Goal: Task Accomplishment & Management: Manage account settings

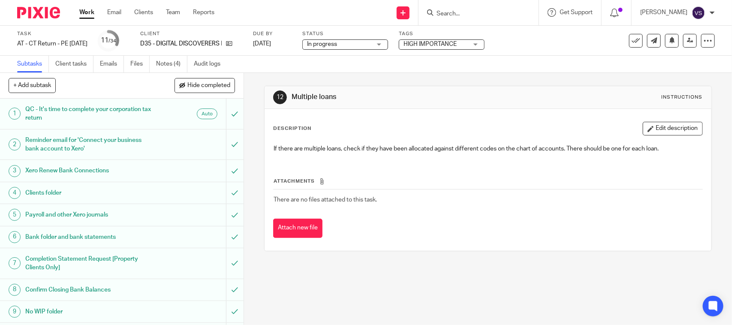
scroll to position [161, 0]
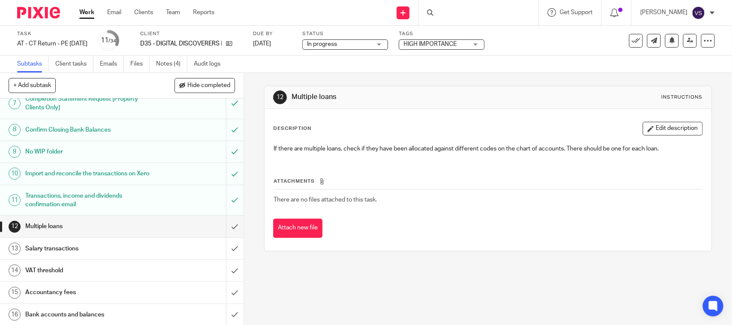
scroll to position [161, 0]
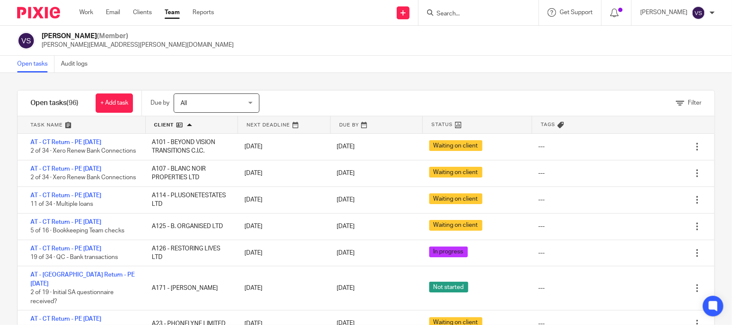
click at [185, 124] on link at bounding box center [192, 124] width 92 height 17
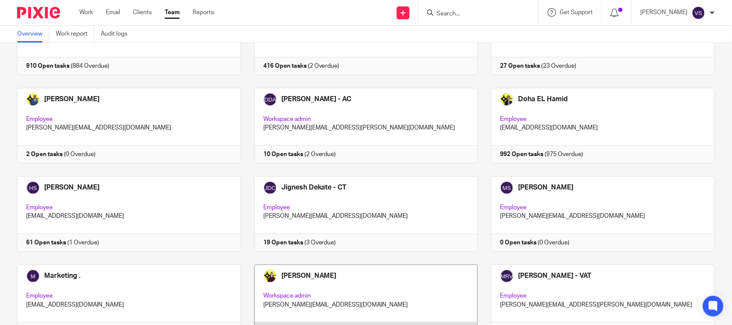
scroll to position [260, 0]
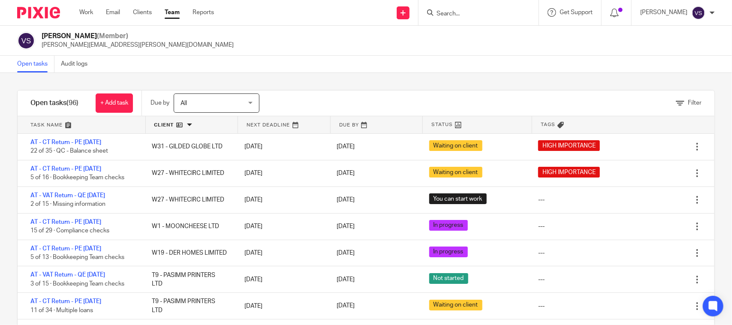
click at [374, 123] on link at bounding box center [377, 124] width 92 height 17
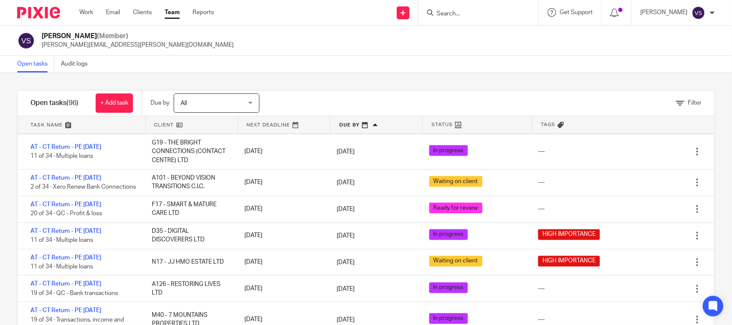
scroll to position [804, 0]
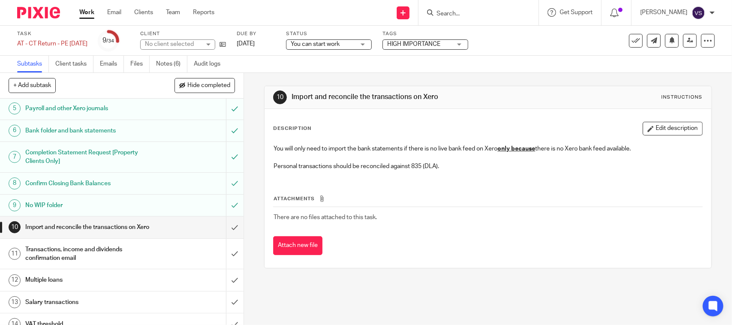
scroll to position [107, 0]
click at [488, 11] on input "Search" at bounding box center [474, 14] width 77 height 8
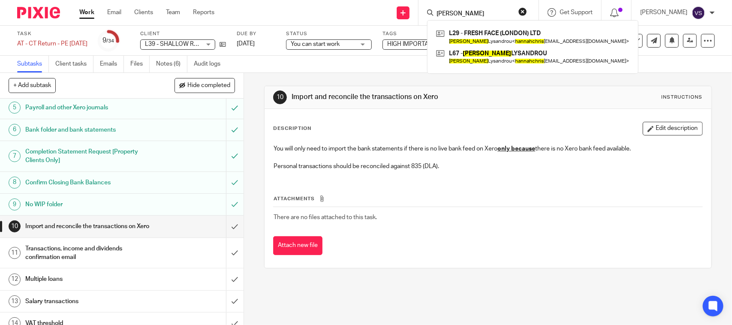
type input "Hannah chris"
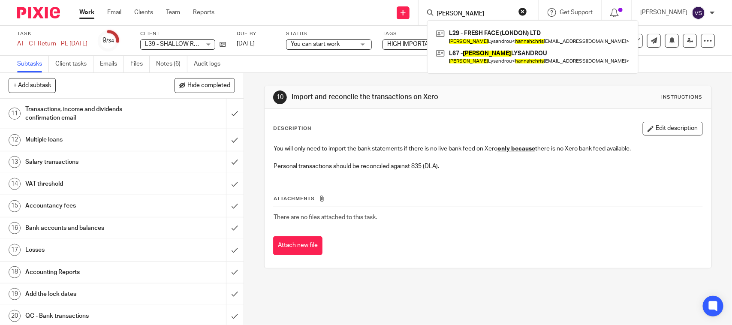
scroll to position [482, 0]
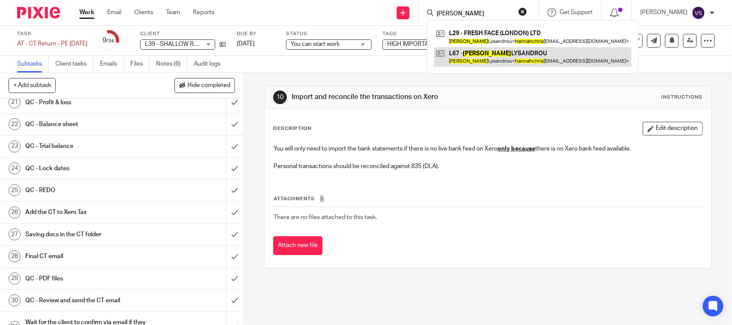
click at [476, 51] on link at bounding box center [533, 57] width 198 height 20
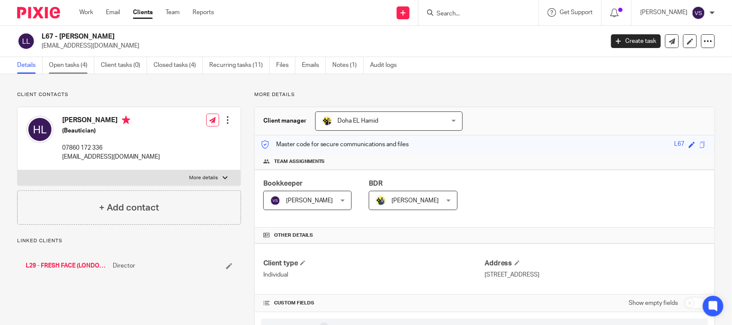
click at [63, 65] on link "Open tasks (4)" at bounding box center [71, 65] width 45 height 17
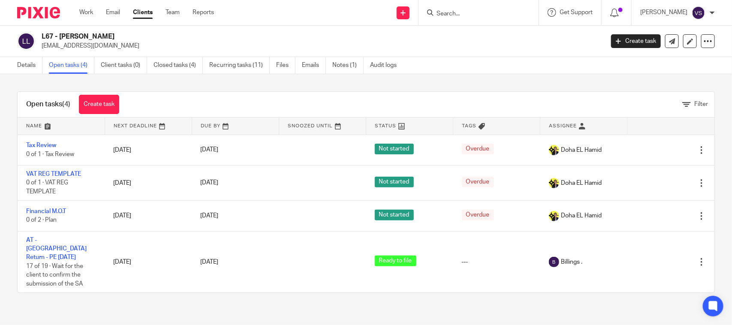
drag, startPoint x: 60, startPoint y: 36, endPoint x: 116, endPoint y: 36, distance: 55.3
click at [116, 36] on h2 "L67 - HANNAH LYSANDROU" at bounding box center [264, 36] width 445 height 9
click at [116, 36] on h2 "L67 - [PERSON_NAME]" at bounding box center [264, 36] width 445 height 9
click at [485, 14] on input "Search" at bounding box center [474, 14] width 77 height 8
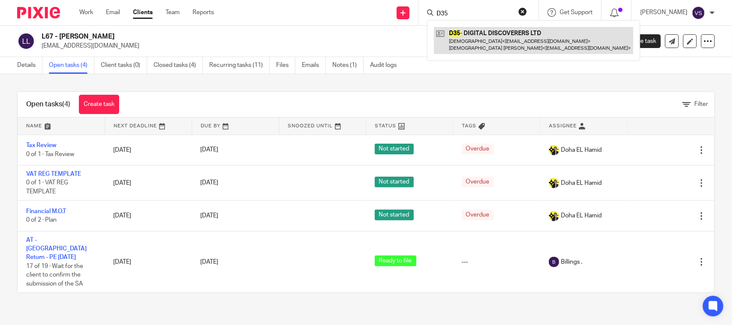
type input "D35"
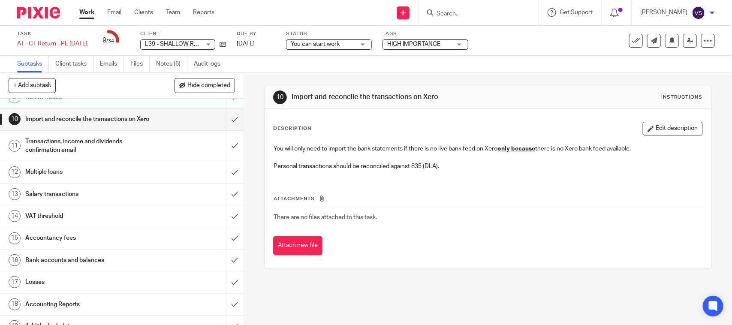
scroll to position [161, 0]
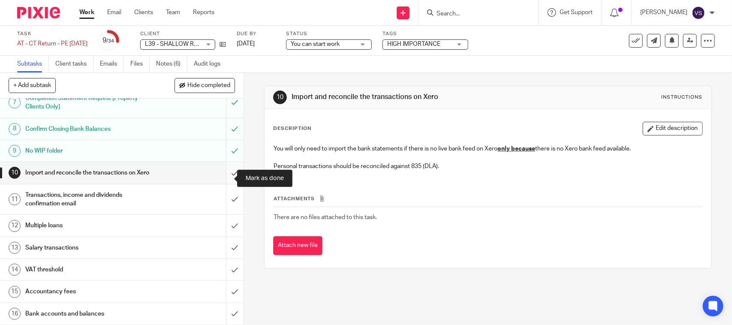
click at [223, 177] on input "submit" at bounding box center [122, 172] width 244 height 21
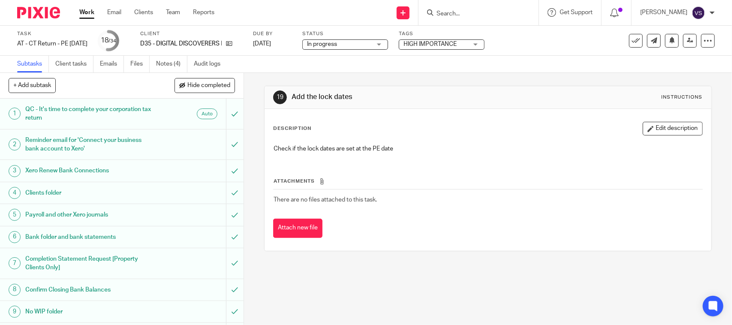
click at [367, 44] on span "In progress" at bounding box center [339, 44] width 64 height 9
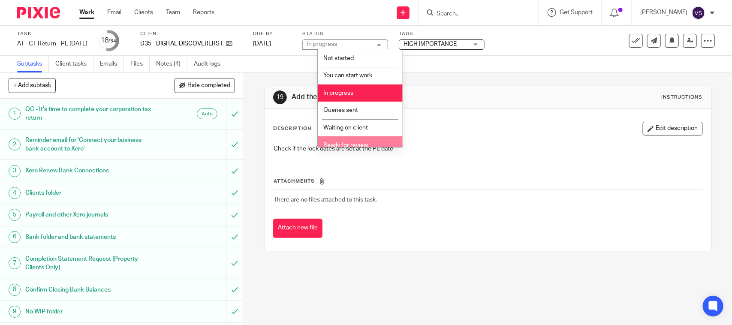
click at [358, 139] on li "Ready for review" at bounding box center [360, 145] width 85 height 18
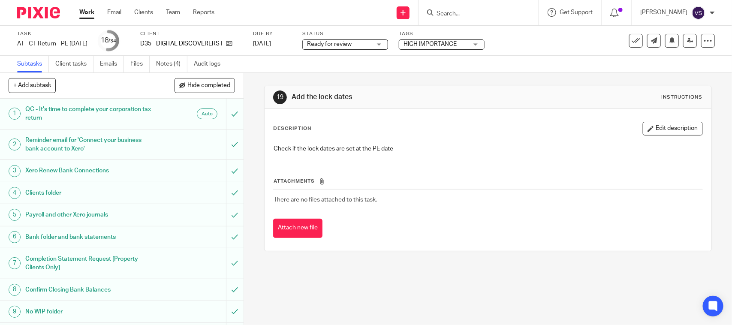
click at [552, 46] on div "Task AT - CT Return - PE [DATE] Save AT - [GEOGRAPHIC_DATA] Return - PE [DATE] …" at bounding box center [307, 40] width 581 height 21
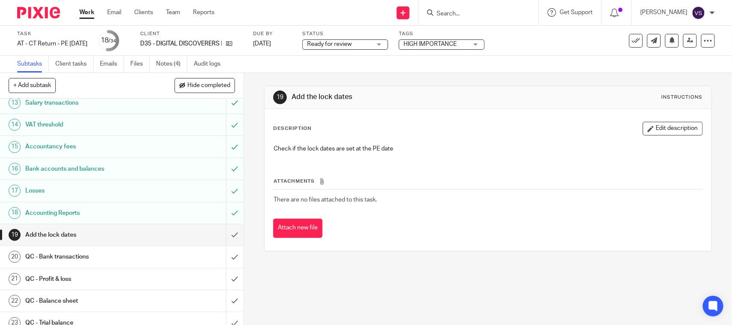
scroll to position [310, 0]
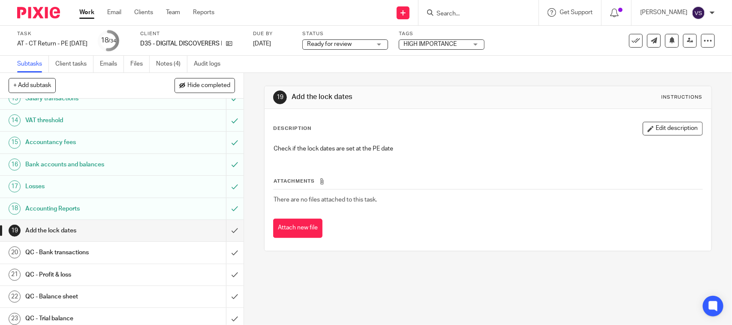
click at [388, 46] on div "Ready for review Ready for review" at bounding box center [345, 44] width 86 height 10
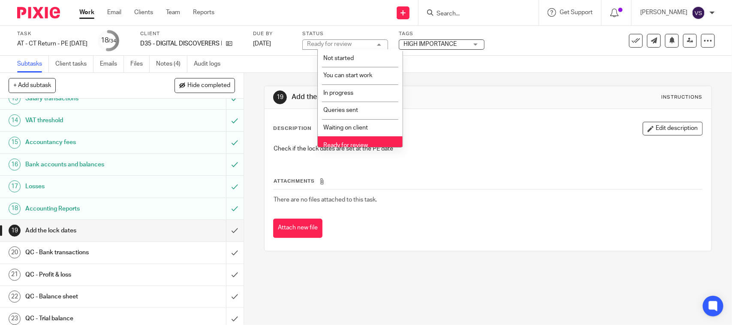
click at [495, 90] on div "19 Add the lock dates Instructions" at bounding box center [487, 97] width 429 height 14
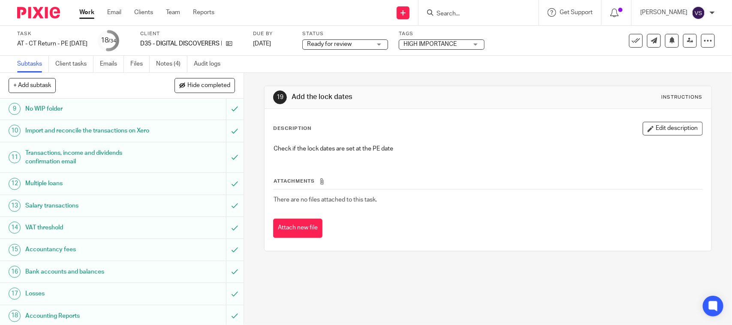
scroll to position [149, 0]
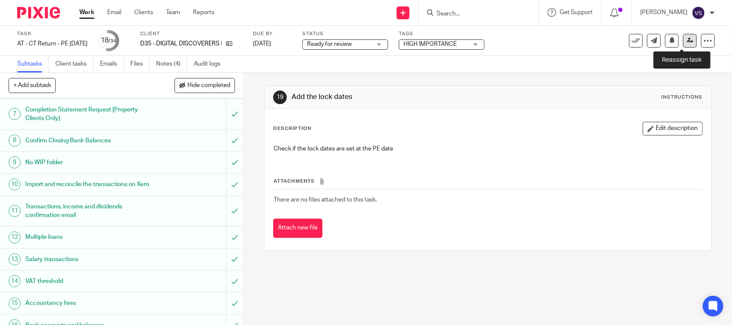
click at [687, 42] on icon at bounding box center [690, 40] width 6 height 6
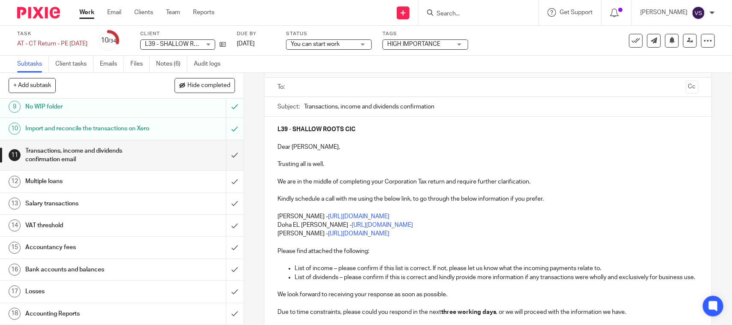
scroll to position [214, 0]
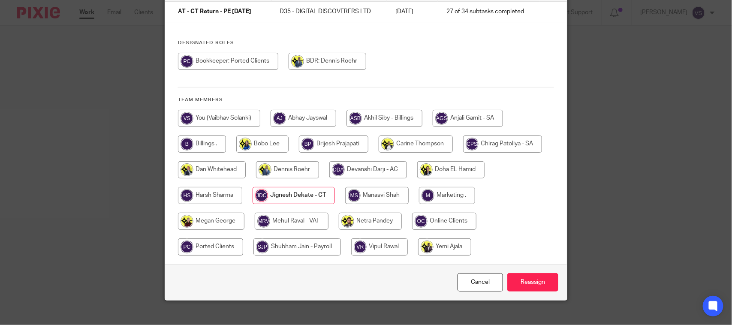
scroll to position [87, 0]
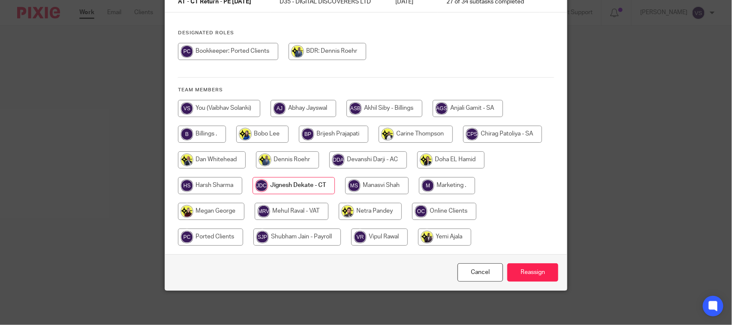
click at [307, 182] on input "radio" at bounding box center [294, 185] width 82 height 17
click at [540, 275] on input "Reassign" at bounding box center [532, 272] width 51 height 18
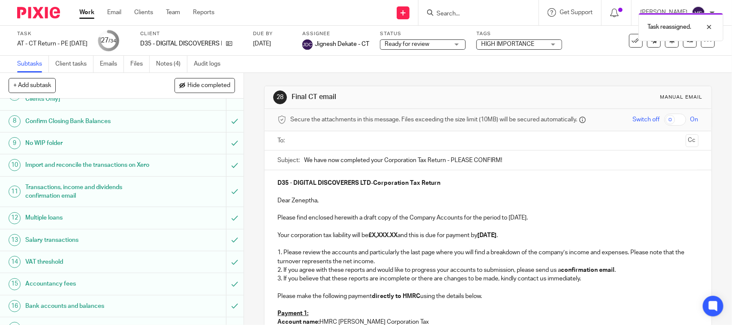
scroll to position [268, 0]
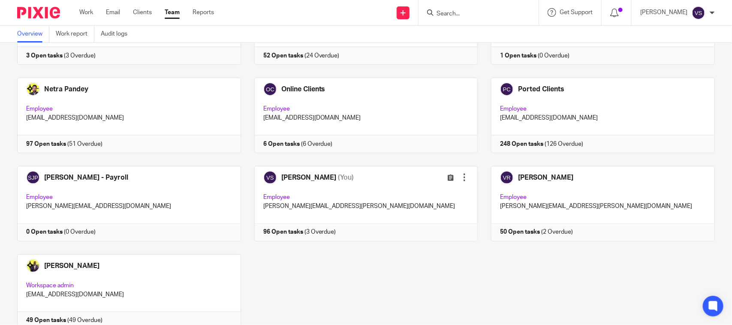
scroll to position [582, 0]
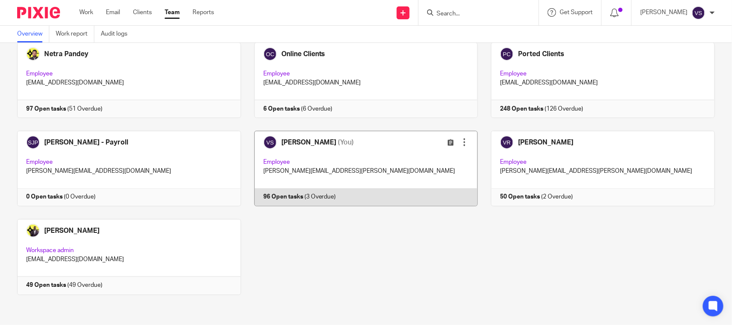
click at [373, 161] on link at bounding box center [359, 168] width 237 height 75
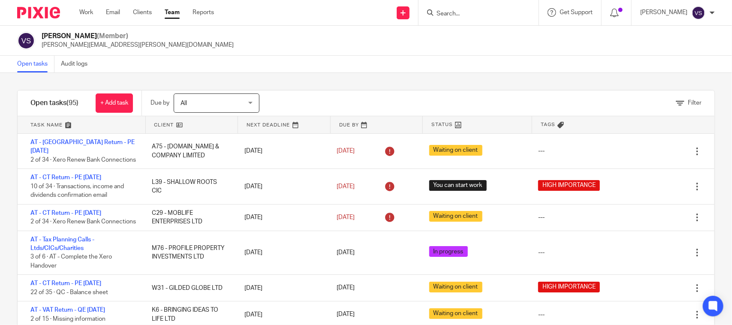
click at [444, 9] on div at bounding box center [478, 12] width 120 height 25
click at [451, 10] on input "Search" at bounding box center [474, 14] width 77 height 8
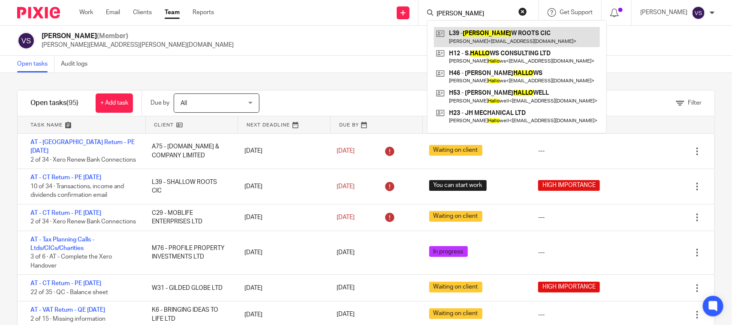
type input "shallo"
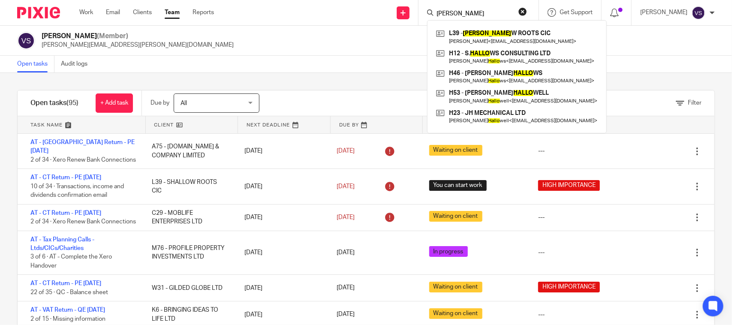
click at [281, 61] on div "Open tasks Audit logs" at bounding box center [366, 64] width 732 height 17
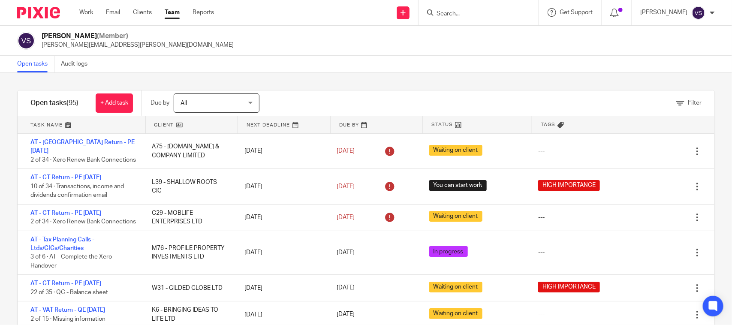
click at [280, 46] on div "Vaibhav Solanki (Member) vaibhav.solanki@confiancebizsol.com" at bounding box center [366, 41] width 698 height 18
click at [275, 39] on div "Vaibhav Solanki (Member) vaibhav.solanki@confiancebizsol.com" at bounding box center [366, 41] width 698 height 18
click at [464, 15] on input "Search" at bounding box center [474, 14] width 77 height 8
click at [447, 14] on input "Search" at bounding box center [474, 14] width 77 height 8
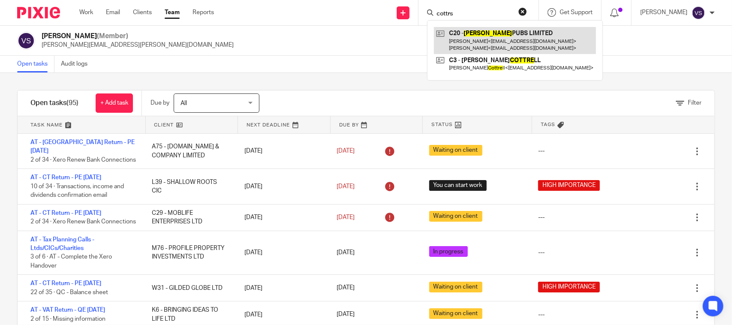
type input "cottrs"
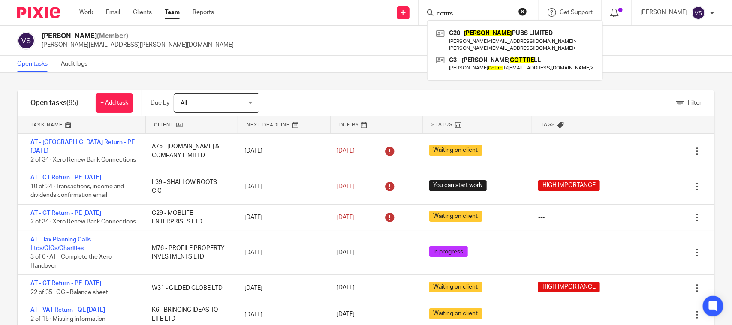
drag, startPoint x: 463, startPoint y: 14, endPoint x: 419, endPoint y: 6, distance: 44.8
click at [424, 7] on div "cottrs C20 - COTTS PUBS LIMITED Mark Cotterel < mark.cotterel@endemolshineuk.co…" at bounding box center [478, 12] width 120 height 25
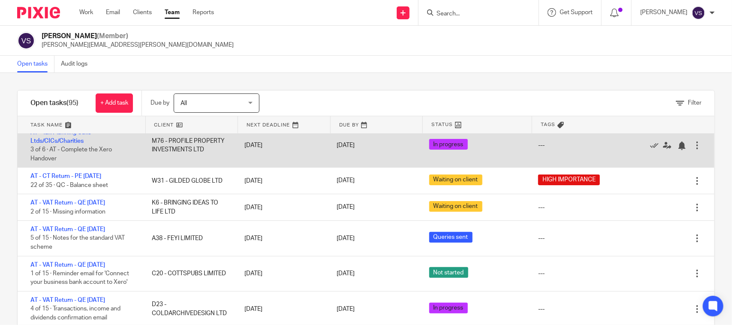
scroll to position [161, 0]
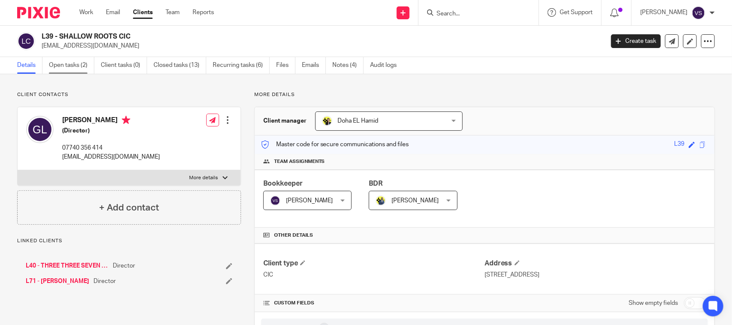
click at [66, 69] on link "Open tasks (2)" at bounding box center [71, 65] width 45 height 17
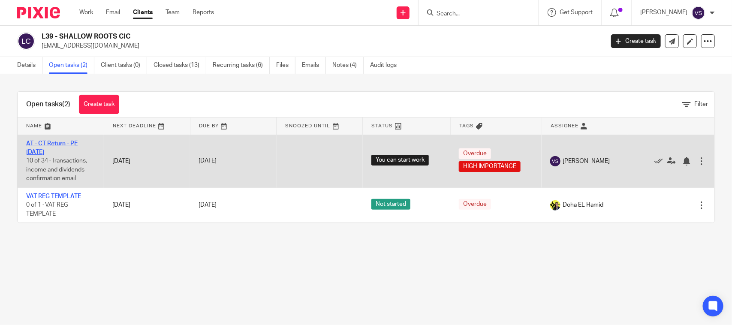
click at [54, 146] on link "AT - CT Return - PE [DATE]" at bounding box center [51, 148] width 51 height 15
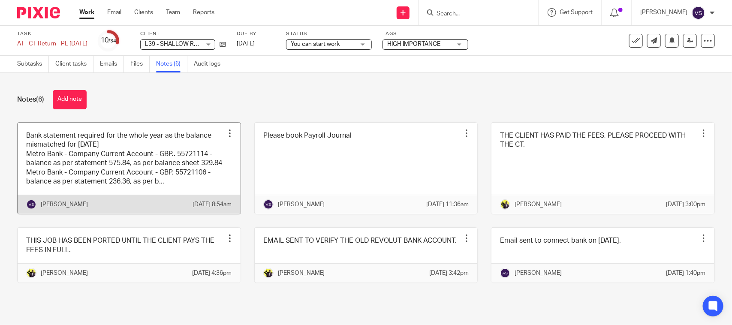
click at [99, 164] on link at bounding box center [129, 169] width 223 height 92
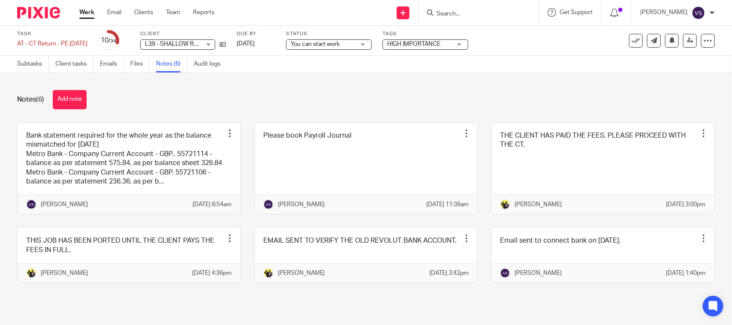
click at [162, 98] on div "Notes (6) Add note" at bounding box center [366, 99] width 698 height 19
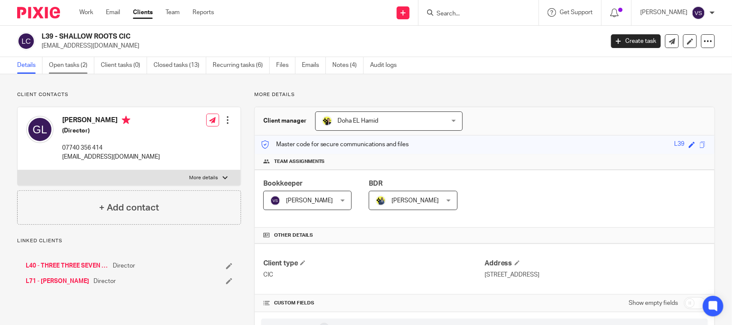
click at [77, 64] on link "Open tasks (2)" at bounding box center [71, 65] width 45 height 17
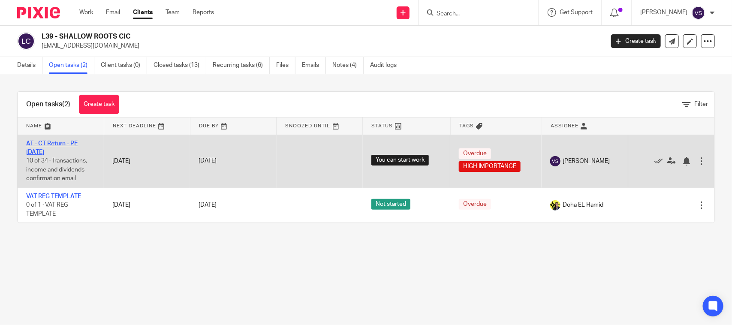
click at [65, 142] on link "AT - CT Return - PE [DATE]" at bounding box center [51, 148] width 51 height 15
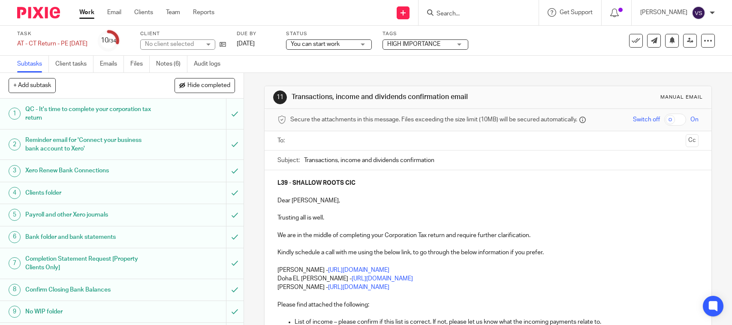
click at [352, 40] on span "You can start work" at bounding box center [323, 44] width 64 height 9
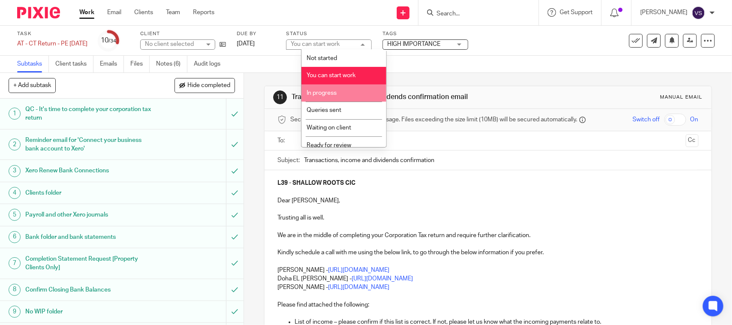
click at [347, 88] on li "In progress" at bounding box center [343, 93] width 85 height 18
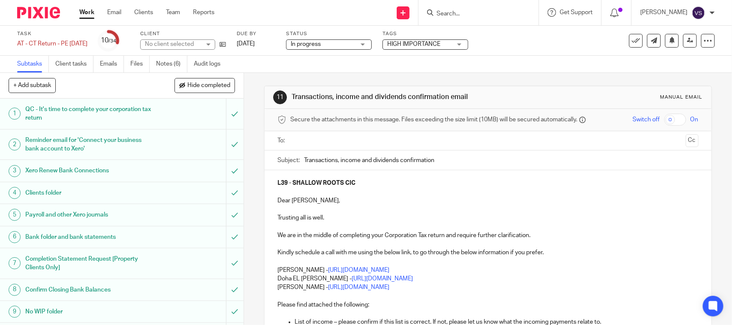
click at [400, 63] on div "Subtasks Client tasks Emails Files Notes (6) Audit logs" at bounding box center [366, 64] width 732 height 17
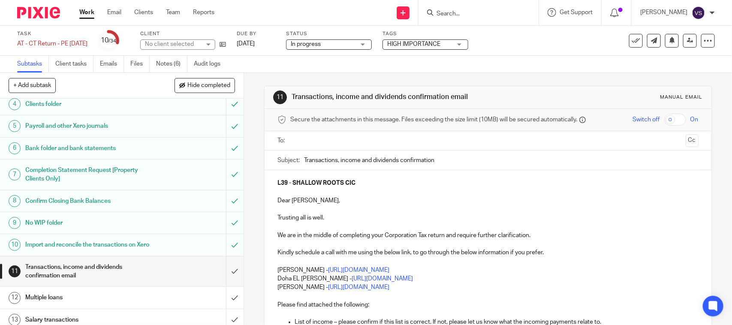
scroll to position [107, 0]
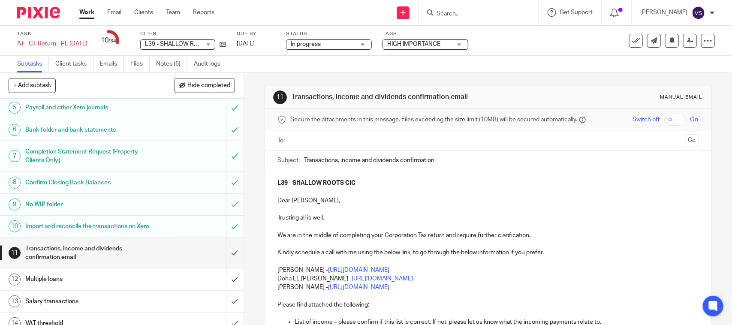
click at [319, 138] on input "text" at bounding box center [487, 141] width 388 height 10
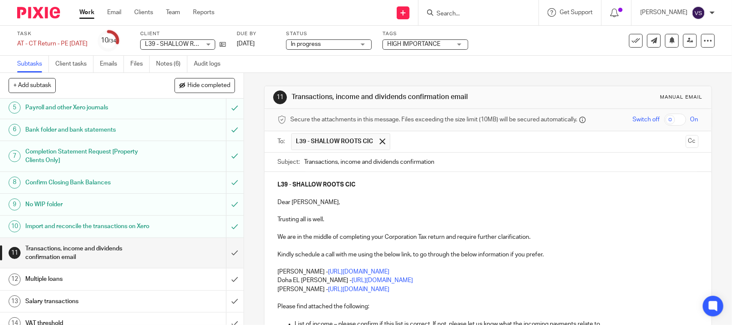
drag, startPoint x: 359, startPoint y: 164, endPoint x: 399, endPoint y: 162, distance: 39.5
click at [399, 162] on input "Transactions, income and dividends confirmation" at bounding box center [501, 162] width 394 height 19
type input "Transactions, income confirmation"
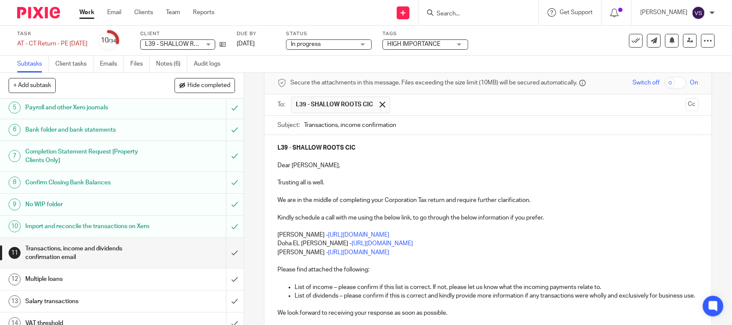
scroll to position [54, 0]
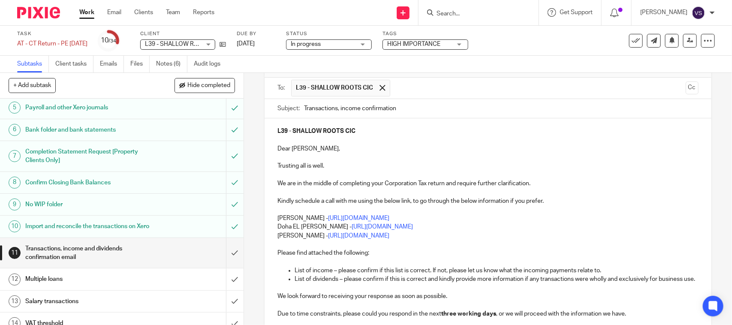
click at [277, 219] on p "Carine Thompson - https://calendly.com/meetwithcarinethompson/call" at bounding box center [487, 218] width 421 height 9
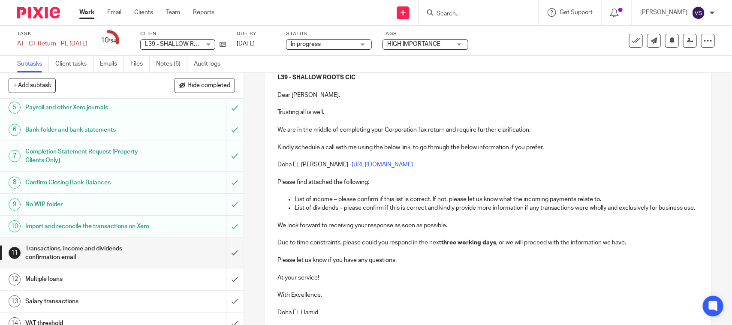
scroll to position [161, 0]
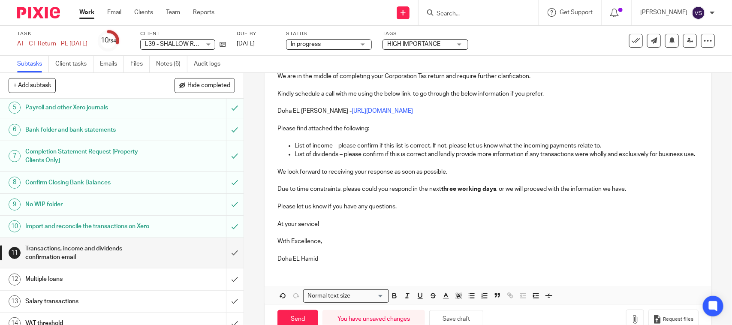
click at [295, 156] on p "List of dividends – please confirm if this is correct and kindly provide more i…" at bounding box center [496, 154] width 403 height 9
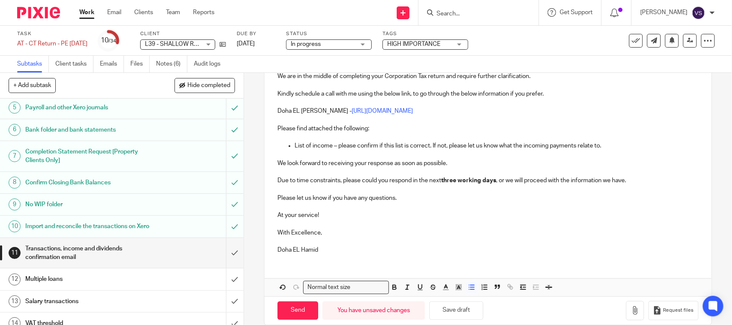
click at [454, 181] on strong "three working days" at bounding box center [468, 181] width 55 height 6
drag, startPoint x: 316, startPoint y: 252, endPoint x: 273, endPoint y: 235, distance: 46.6
click at [273, 235] on div "L39 - SHALLOW ROOTS CIC Dear Gynelle, Trusting all is well. We are in the middl…" at bounding box center [488, 136] width 446 height 250
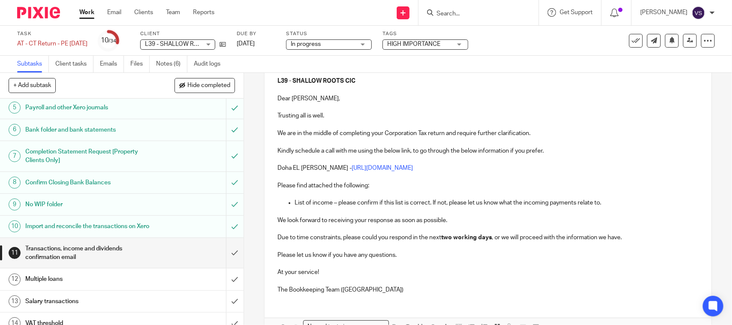
scroll to position [157, 0]
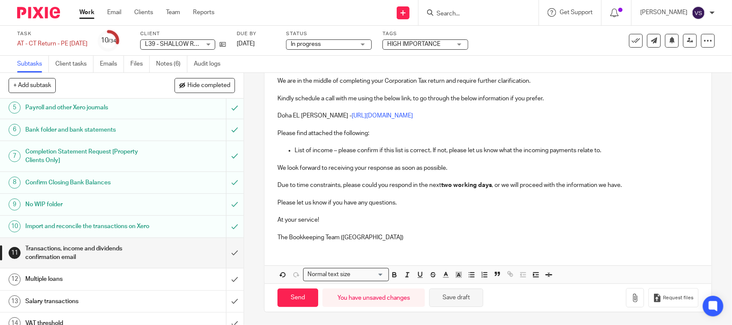
click at [462, 299] on button "Save draft" at bounding box center [456, 298] width 54 height 18
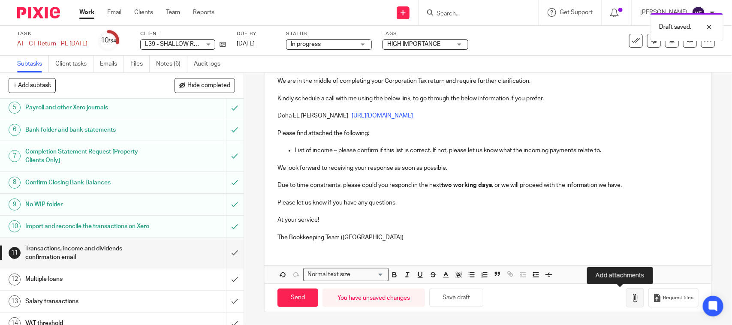
click at [631, 297] on icon "button" at bounding box center [635, 298] width 9 height 9
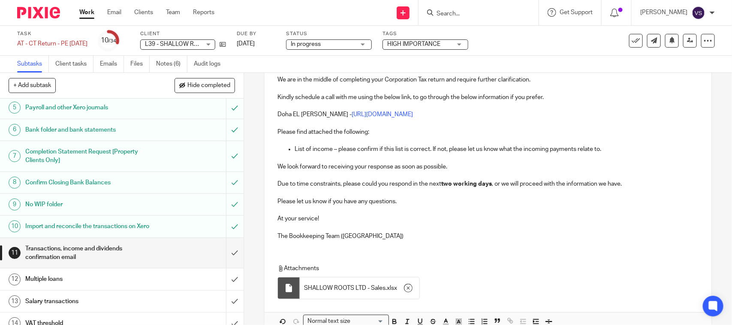
scroll to position [206, 0]
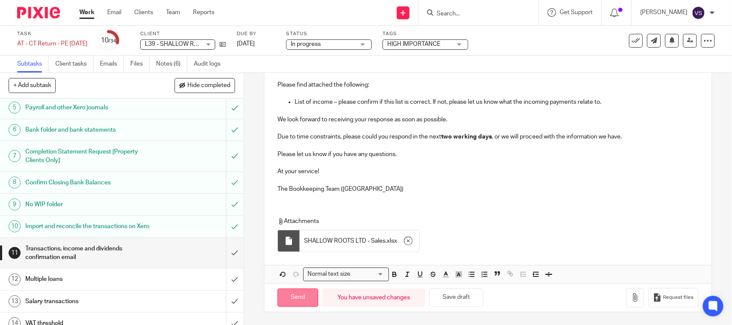
click at [303, 296] on input "Send" at bounding box center [297, 298] width 41 height 18
type input "Sent"
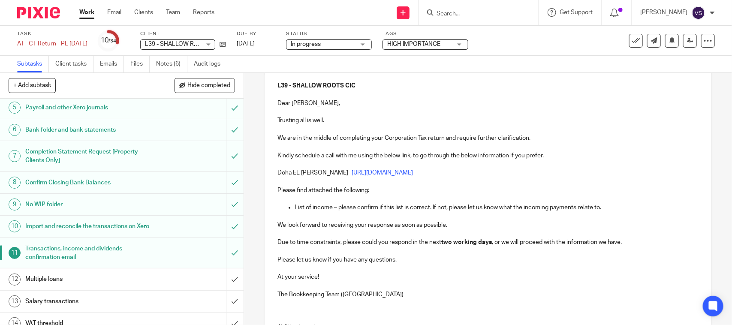
scroll to position [0, 0]
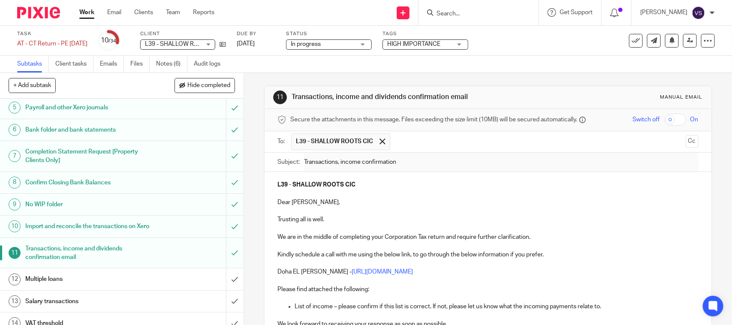
click at [321, 45] on span "In progress" at bounding box center [306, 44] width 30 height 6
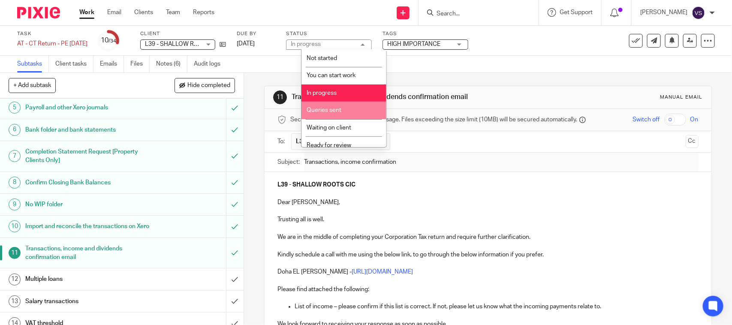
click at [351, 108] on li "Queries sent" at bounding box center [343, 111] width 85 height 18
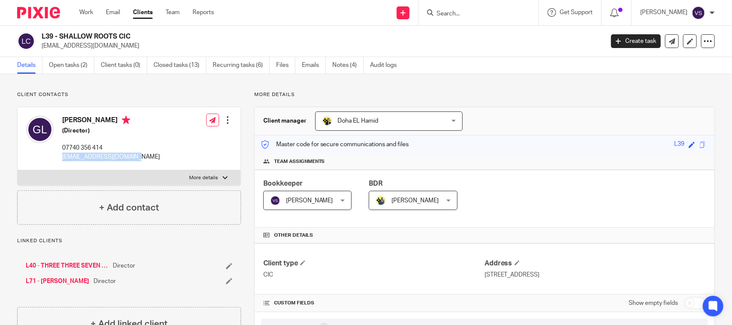
drag, startPoint x: 61, startPoint y: 157, endPoint x: 192, endPoint y: 154, distance: 130.8
click at [134, 157] on div "[PERSON_NAME] (Director) [PHONE_NUMBER] [EMAIL_ADDRESS][DOMAIN_NAME] Edit conta…" at bounding box center [129, 138] width 223 height 63
copy p "[EMAIL_ADDRESS][DOMAIN_NAME]"
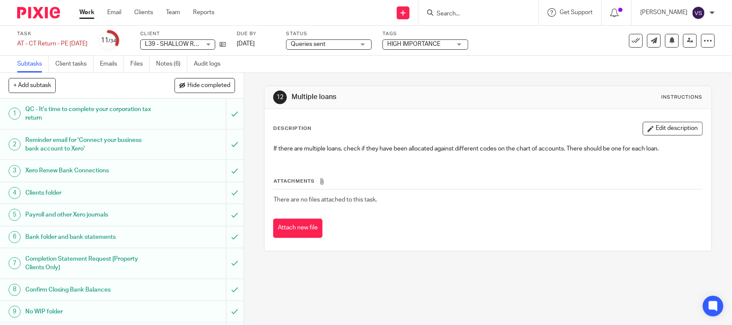
click at [479, 12] on input "Search" at bounding box center [474, 14] width 77 height 8
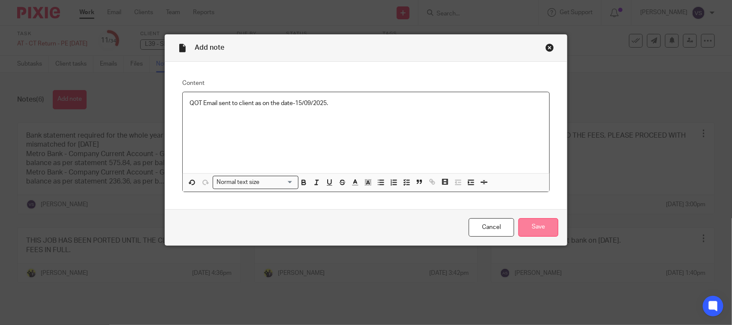
click at [532, 221] on input "Save" at bounding box center [538, 227] width 40 height 18
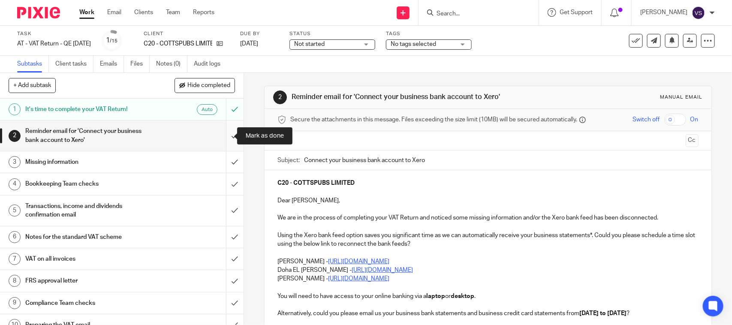
click at [223, 132] on input "submit" at bounding box center [122, 135] width 244 height 30
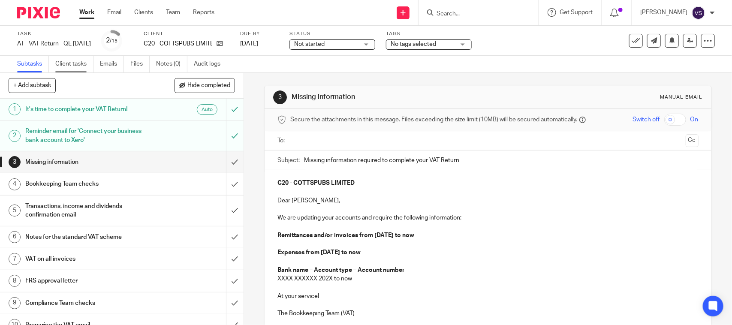
click at [73, 65] on link "Client tasks" at bounding box center [74, 64] width 38 height 17
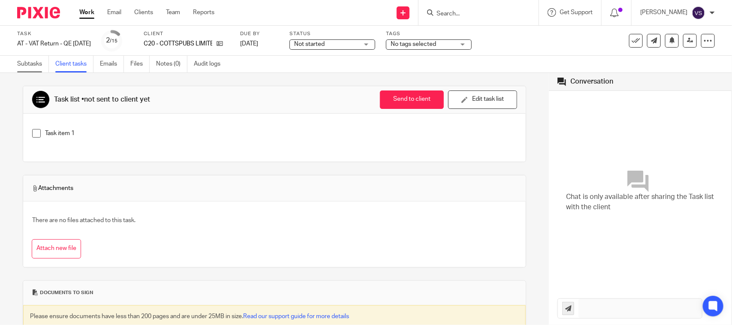
click at [37, 63] on link "Subtasks" at bounding box center [33, 64] width 32 height 17
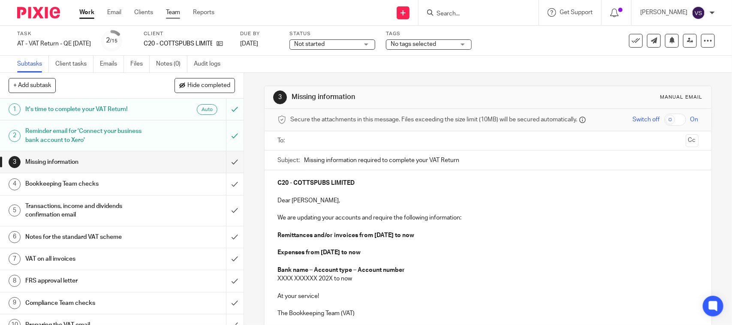
click at [176, 12] on link "Team" at bounding box center [173, 12] width 14 height 9
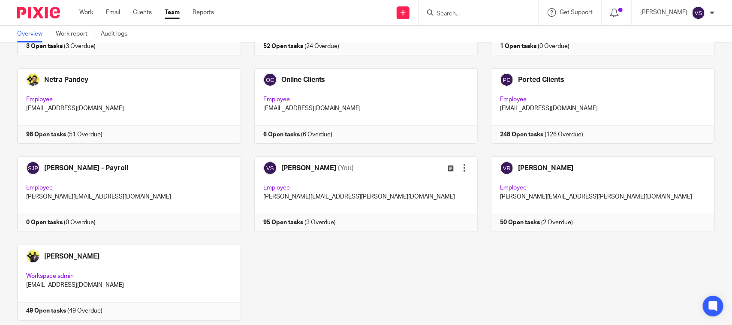
scroll to position [582, 0]
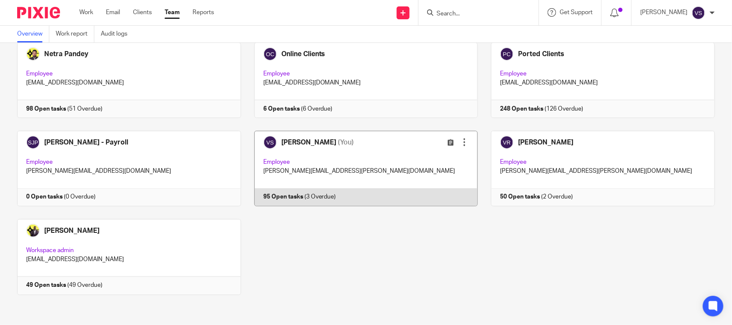
click at [372, 149] on link at bounding box center [359, 168] width 237 height 75
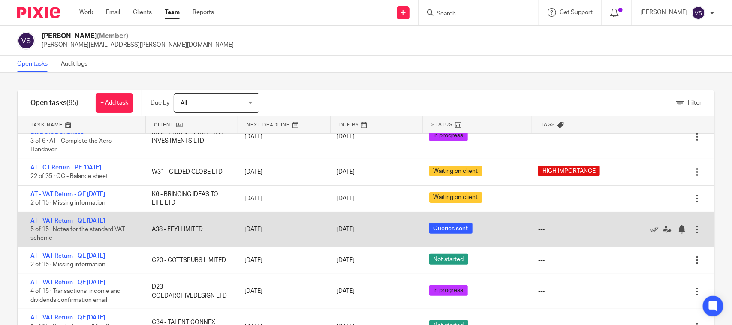
scroll to position [161, 0]
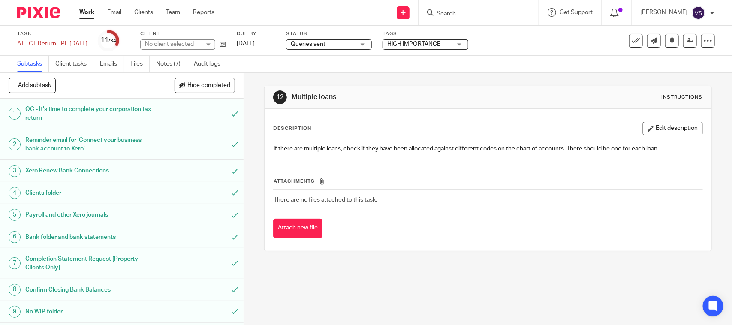
drag, startPoint x: 474, startPoint y: 9, endPoint x: 471, endPoint y: 14, distance: 6.3
click at [473, 9] on form at bounding box center [481, 12] width 91 height 11
click at [471, 14] on input "Search" at bounding box center [474, 14] width 77 height 8
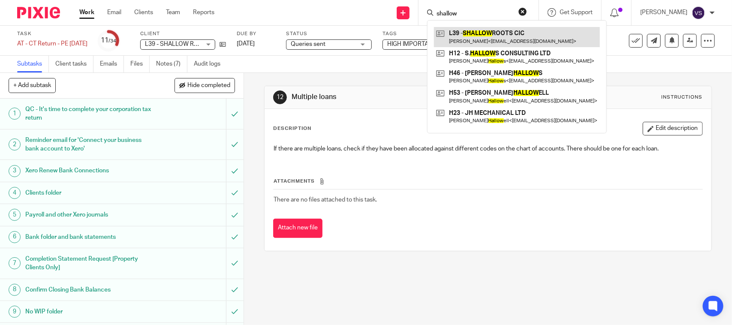
type input "shallow"
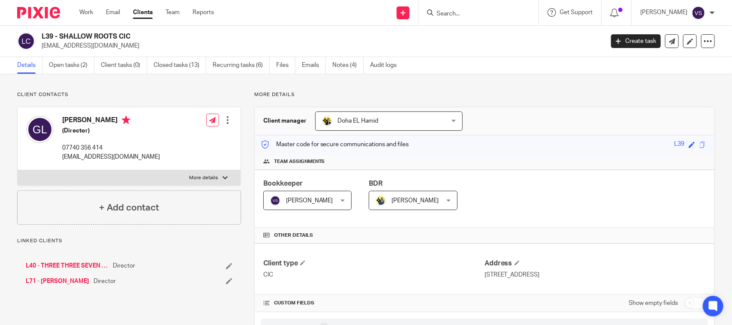
drag, startPoint x: 63, startPoint y: 33, endPoint x: 81, endPoint y: 33, distance: 17.6
click at [81, 33] on h2 "L39 - SHALLOW ROOTS CIC" at bounding box center [264, 36] width 445 height 9
click at [73, 33] on h2 "L39 - SHALLOW ROOTS CIC" at bounding box center [264, 36] width 445 height 9
drag, startPoint x: 60, startPoint y: 33, endPoint x: 131, endPoint y: 32, distance: 70.8
click at [131, 32] on h2 "L39 - SHALLOW ROOTS CIC" at bounding box center [264, 36] width 445 height 9
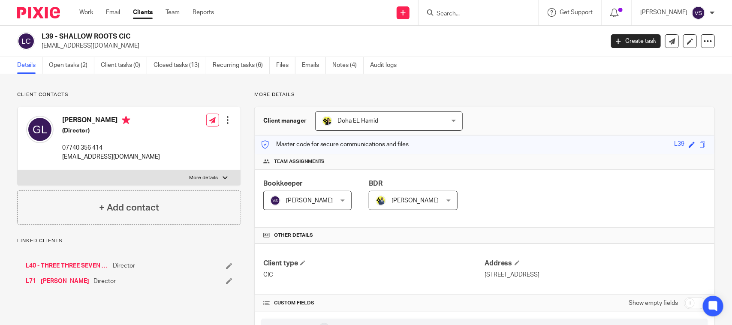
copy h2 "SHALLOW ROOTS CIC"
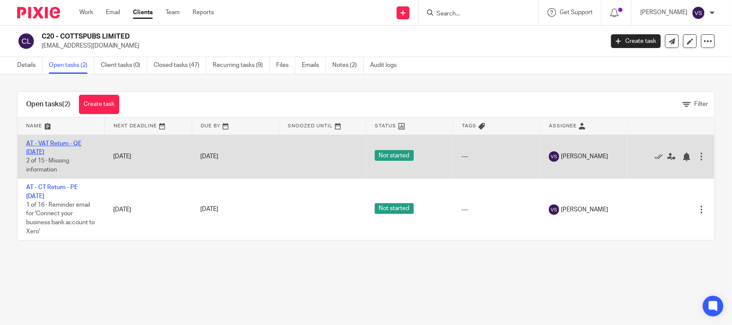
click at [73, 144] on link "AT - VAT Return - QE [DATE]" at bounding box center [53, 148] width 55 height 15
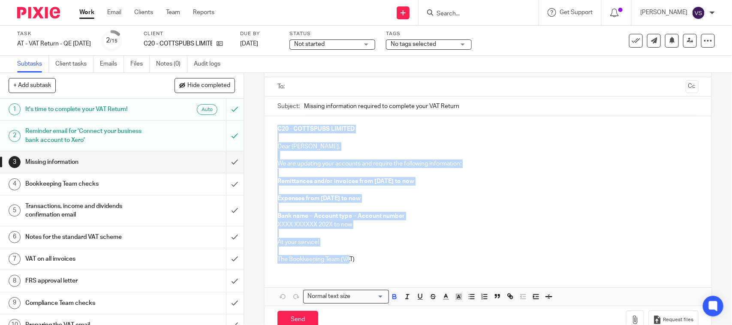
scroll to position [77, 0]
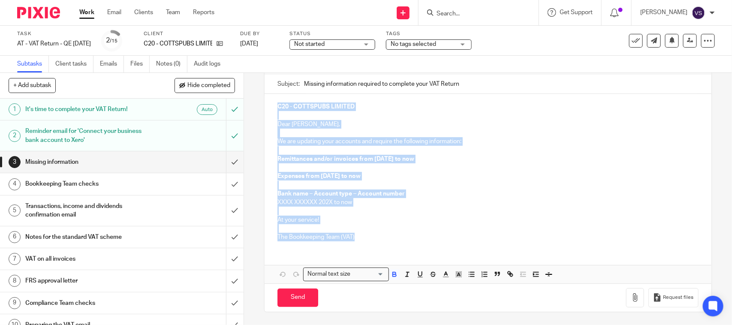
drag, startPoint x: 275, startPoint y: 180, endPoint x: 358, endPoint y: 235, distance: 99.8
click at [358, 235] on div "C20 - COTTSPUBS LIMITED Dear Kaydeen, We are updating your accounts and require…" at bounding box center [488, 171] width 446 height 154
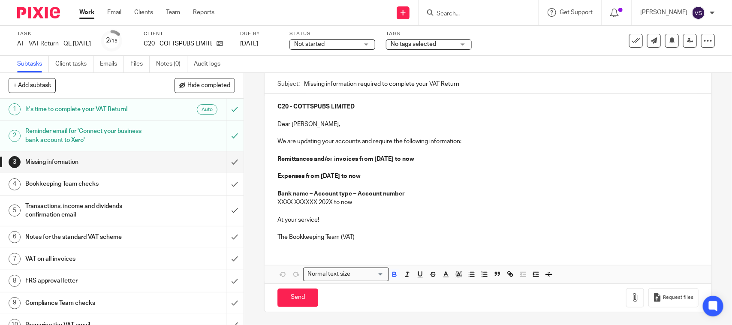
scroll to position [69, 0]
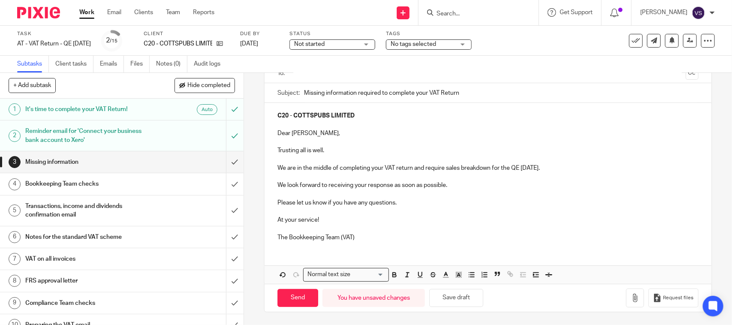
click at [542, 168] on p "We are in the middle of completing your VAT return and require sales breakdown …" at bounding box center [487, 168] width 421 height 9
click at [448, 182] on p "We look forward to receiving your response as soon as possible." at bounding box center [487, 185] width 421 height 9
click at [271, 115] on div "C20 - COTTSPUBS LIMITED Dear Kaydeen, Trusting all is well. We are in the middl…" at bounding box center [488, 175] width 446 height 145
click at [277, 131] on p "Dear [PERSON_NAME]," at bounding box center [487, 133] width 421 height 9
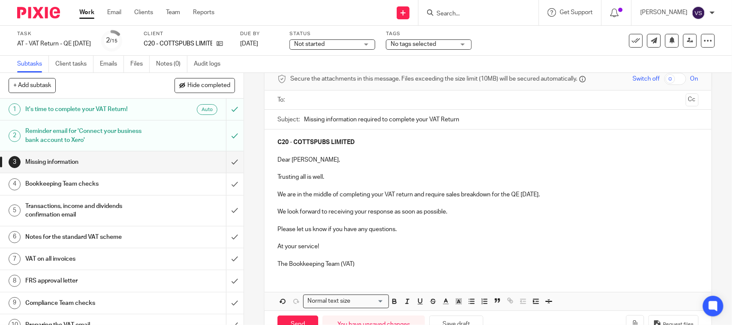
scroll to position [0, 0]
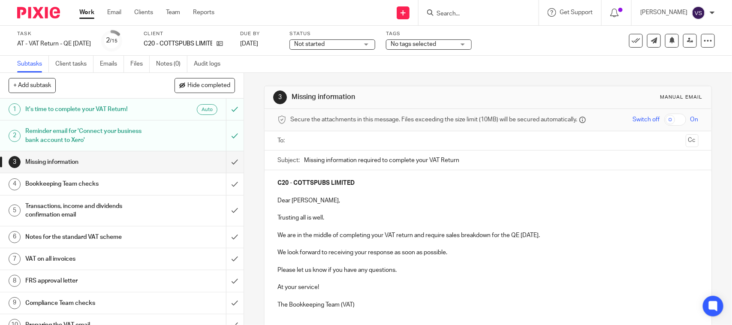
click at [361, 137] on input "text" at bounding box center [487, 141] width 388 height 10
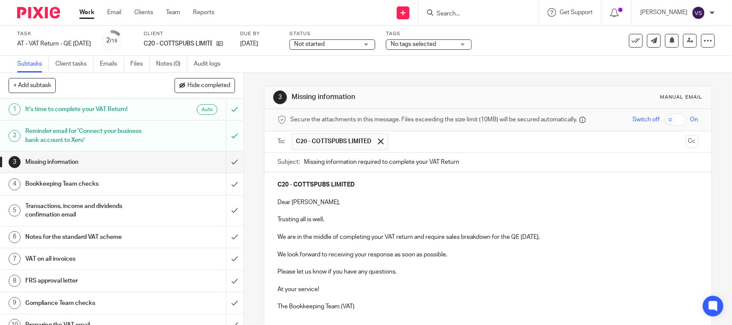
click at [669, 140] on ul "C20 - COTTSPUBS LIMITED" at bounding box center [488, 141] width 394 height 21
click at [686, 138] on button "Cc" at bounding box center [692, 141] width 13 height 13
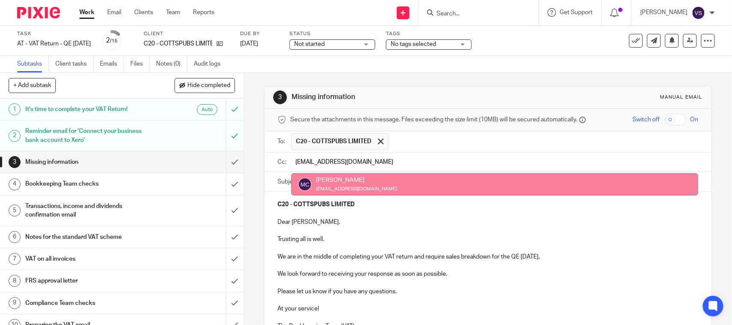
type input "[EMAIL_ADDRESS][DOMAIN_NAME]"
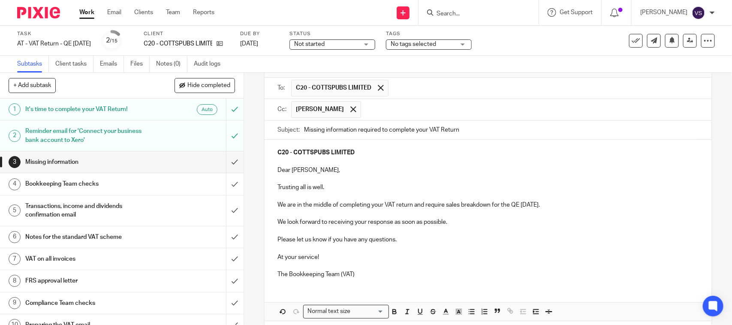
scroll to position [93, 0]
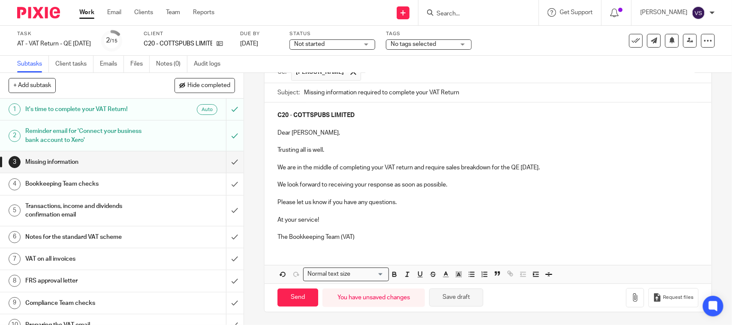
click at [461, 294] on button "Save draft" at bounding box center [456, 298] width 54 height 18
click at [305, 295] on input "Send" at bounding box center [297, 298] width 41 height 18
type input "Sent"
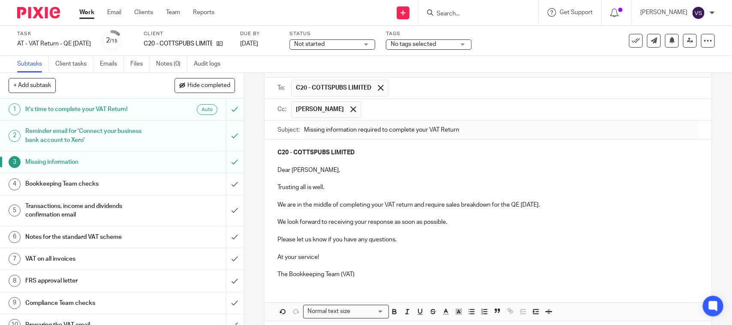
scroll to position [0, 0]
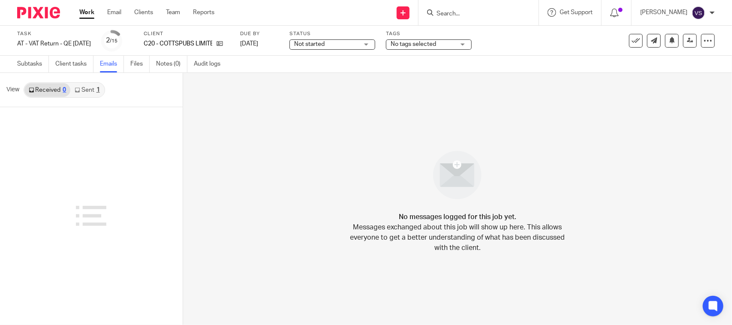
click at [46, 92] on link "Received 0" at bounding box center [47, 90] width 46 height 14
click at [86, 93] on link "Sent 1" at bounding box center [86, 90] width 33 height 14
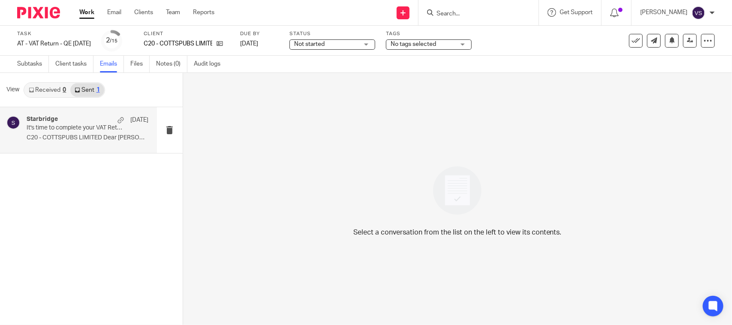
click at [94, 143] on div "Starbridge [DATE] It's time to complete your VAT Return! C20 - COTTSPUBS LIMITE…" at bounding box center [88, 130] width 122 height 29
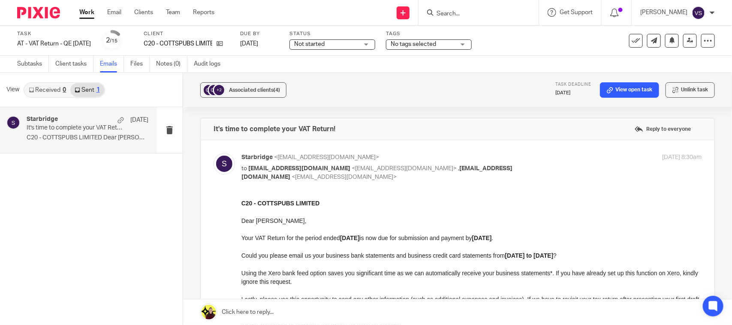
click at [45, 93] on link "Received 0" at bounding box center [47, 90] width 46 height 14
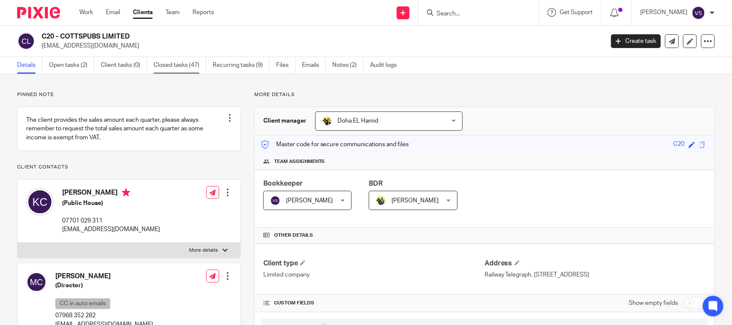
click at [187, 65] on link "Closed tasks (47)" at bounding box center [179, 65] width 53 height 17
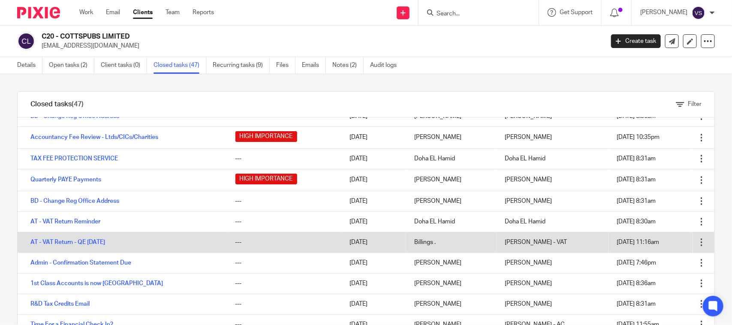
scroll to position [54, 0]
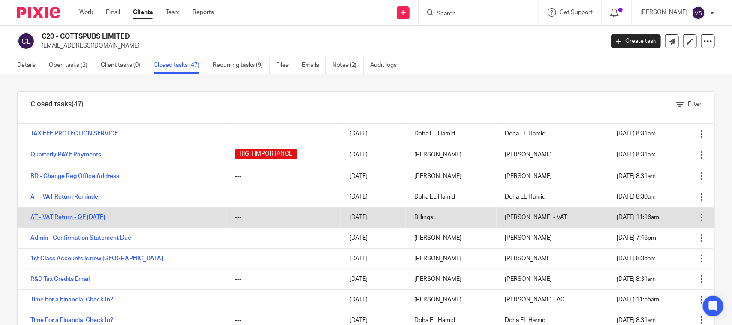
click at [99, 216] on link "AT - VAT Return - QE [DATE]" at bounding box center [67, 217] width 75 height 6
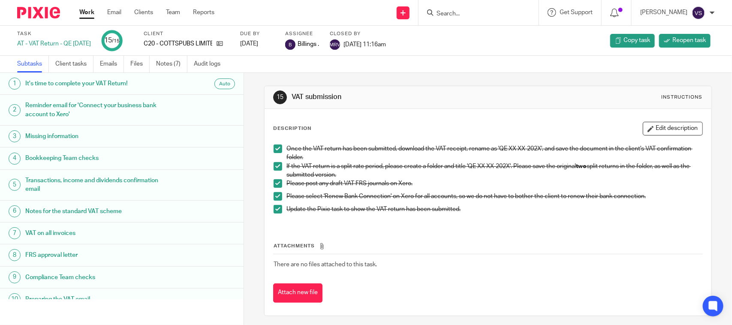
click at [88, 138] on h1 "Missing information" at bounding box center [95, 136] width 140 height 13
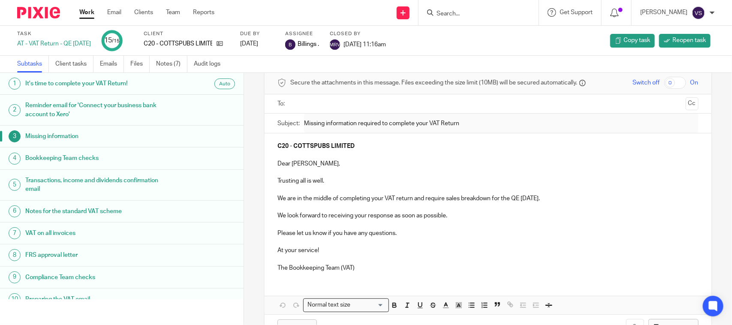
scroll to position [54, 0]
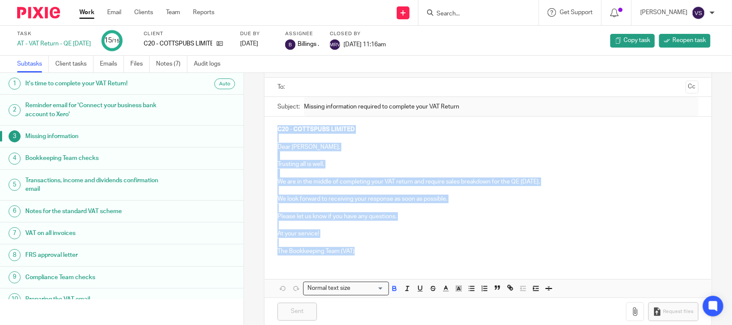
drag, startPoint x: 357, startPoint y: 253, endPoint x: 273, endPoint y: 132, distance: 147.6
click at [273, 132] on div "C20 - COTTSPUBS LIMITED Dear Kaydeen, Trusting all is well. We are in the middl…" at bounding box center [488, 189] width 446 height 145
copy div "C20 - COTTSPUBS LIMITED Dear Kaydeen, Trusting all is well. We are in the middl…"
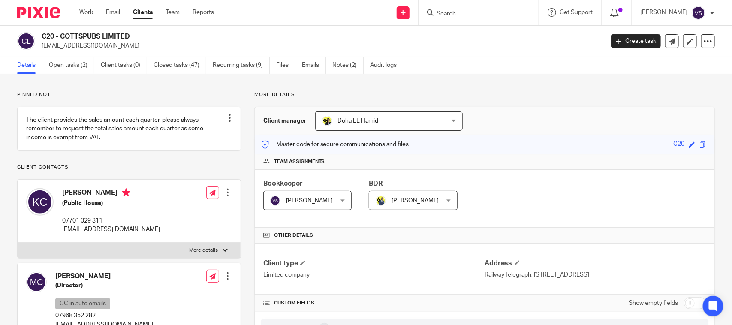
scroll to position [54, 0]
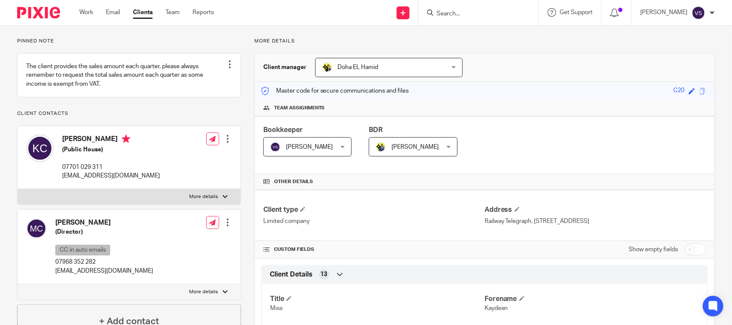
drag, startPoint x: 54, startPoint y: 282, endPoint x: 157, endPoint y: 282, distance: 103.8
click at [157, 282] on div "Mark Cotterel (Director) CC in auto emails 07968 352 282 mark.cotterel@endemols…" at bounding box center [129, 247] width 223 height 75
copy p "mark.cotterel@endemolshineuk.com"
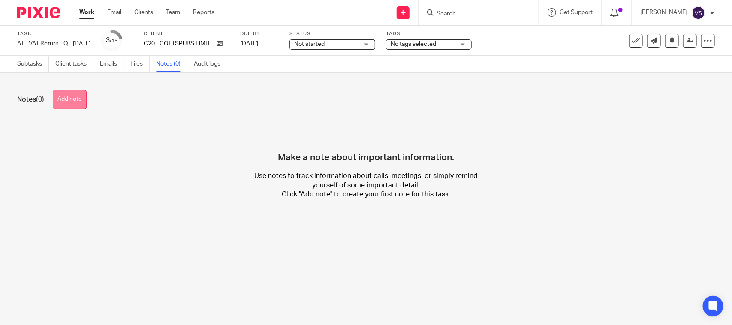
click at [76, 103] on button "Add note" at bounding box center [70, 99] width 34 height 19
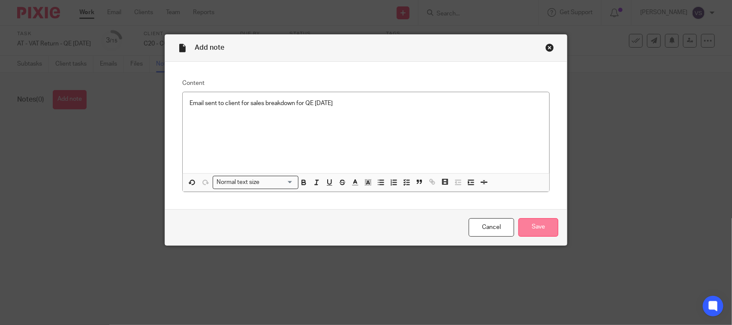
click at [526, 232] on input "Save" at bounding box center [538, 227] width 40 height 18
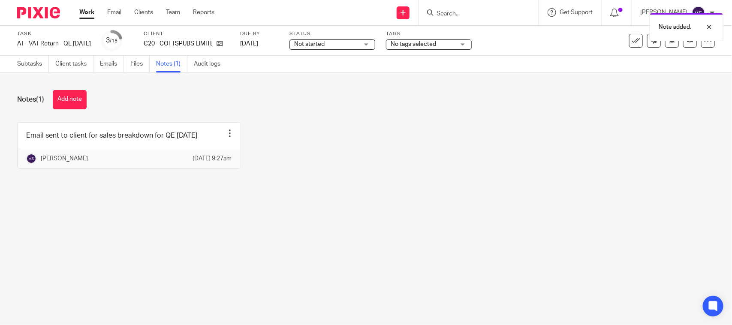
click at [358, 47] on span "Not started" at bounding box center [326, 44] width 64 height 9
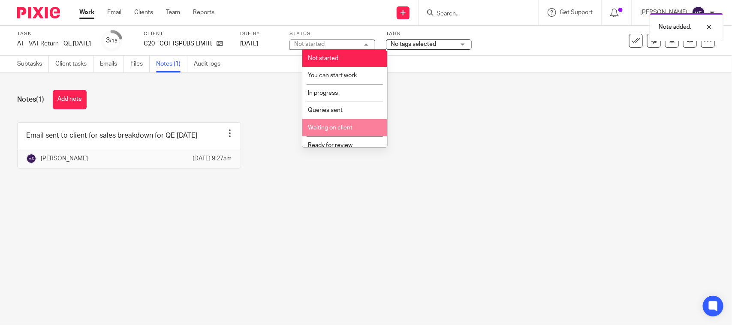
click at [357, 123] on li "Waiting on client" at bounding box center [344, 128] width 85 height 18
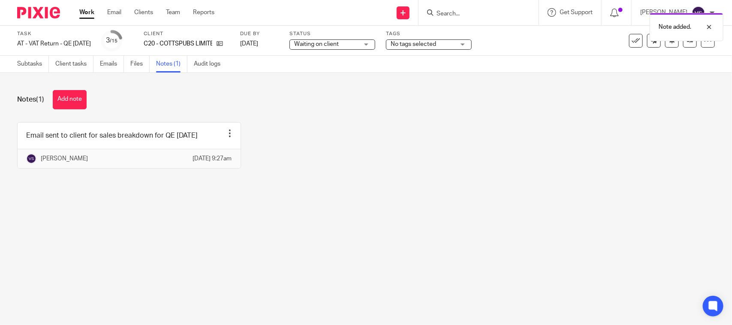
click at [235, 108] on div "Notes (1) Add note" at bounding box center [366, 99] width 698 height 19
click at [36, 69] on link "Subtasks" at bounding box center [33, 64] width 32 height 17
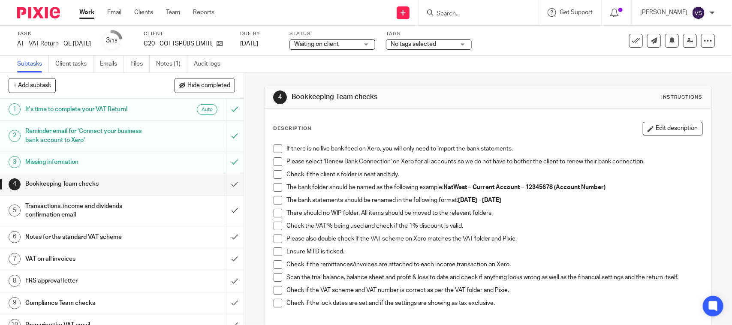
click at [53, 158] on h1 "Missing information" at bounding box center [89, 162] width 128 height 13
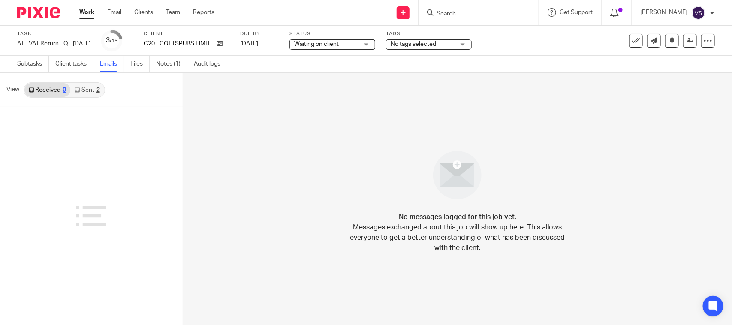
click at [88, 84] on link "Sent 2" at bounding box center [86, 90] width 33 height 14
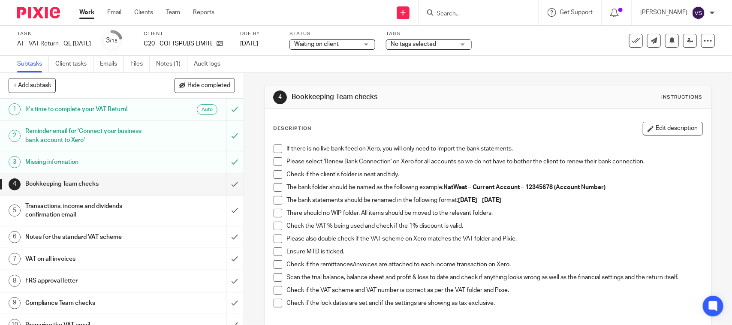
click at [101, 62] on link "Emails" at bounding box center [112, 64] width 24 height 17
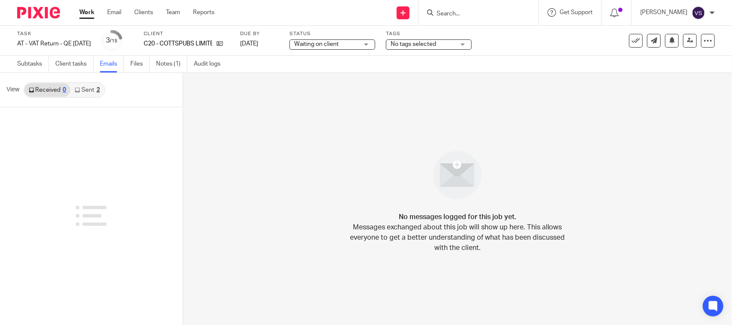
click at [80, 91] on link "Sent 2" at bounding box center [86, 90] width 33 height 14
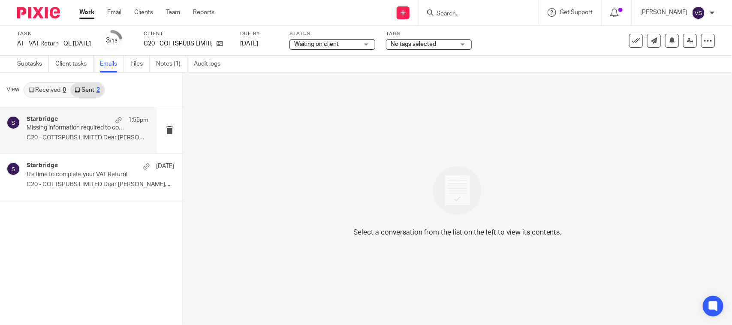
click at [48, 134] on p "C20 - COTTSPUBS LIMITED Dear [PERSON_NAME], ..." at bounding box center [88, 137] width 122 height 7
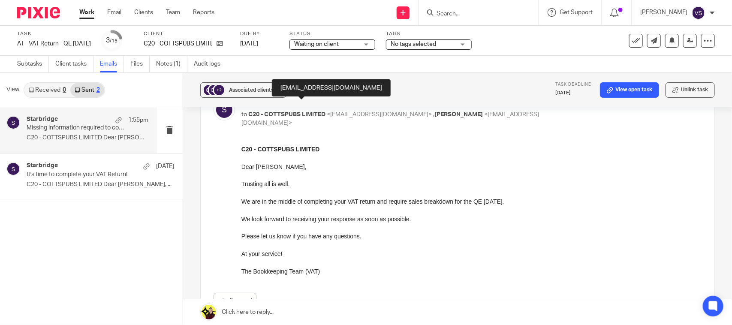
scroll to position [54, 0]
click at [29, 67] on link "Subtasks" at bounding box center [33, 64] width 32 height 17
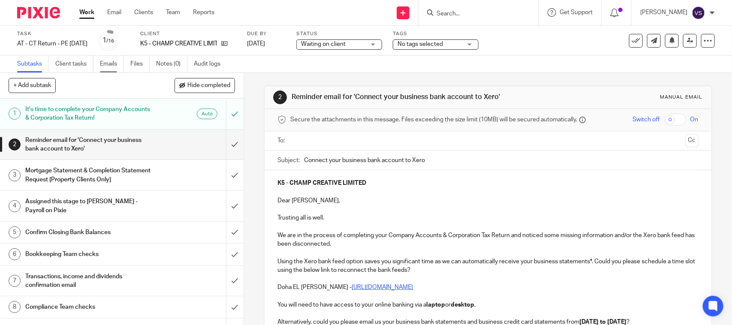
click at [110, 66] on link "Emails" at bounding box center [112, 64] width 24 height 17
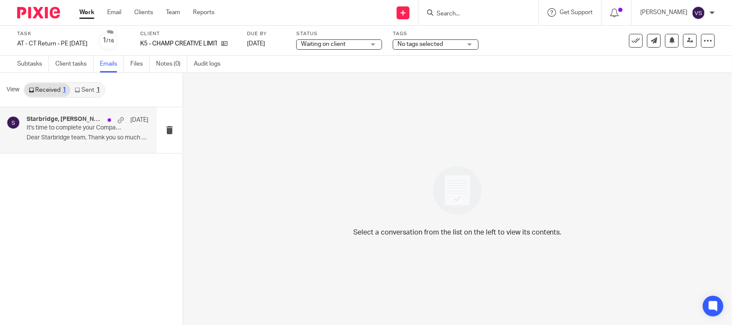
click at [54, 132] on div "Starbridge, [PERSON_NAME] [DATE] It's time to complete your Company Accounts & …" at bounding box center [88, 130] width 122 height 29
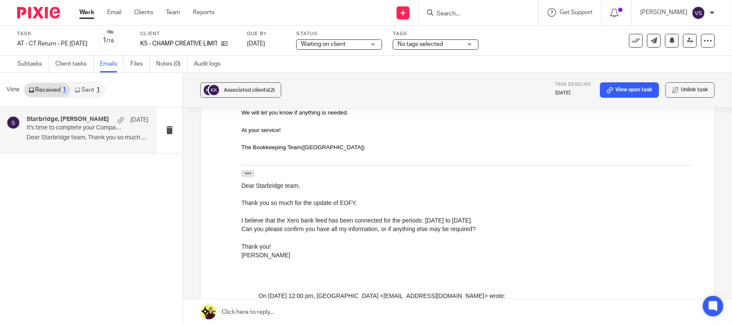
scroll to position [230, 0]
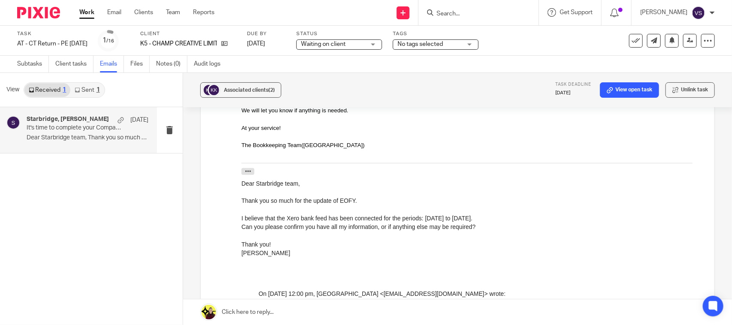
drag, startPoint x: 463, startPoint y: 216, endPoint x: 530, endPoint y: 216, distance: 66.9
click at [530, 216] on div "I believe that the Xero bank feed has been connected for the periods: 01 Septem…" at bounding box center [471, 218] width 460 height 9
click at [515, 238] on div at bounding box center [471, 235] width 460 height 9
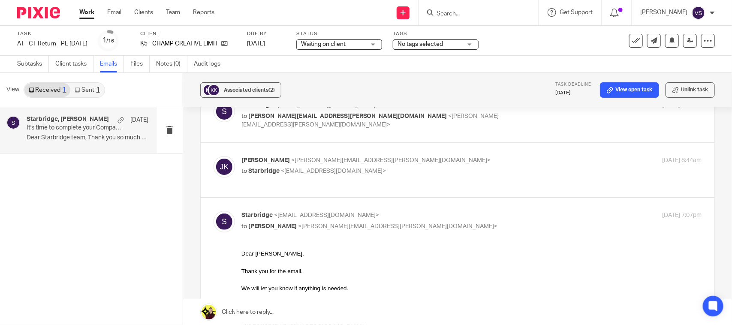
scroll to position [54, 0]
click at [313, 193] on label at bounding box center [458, 169] width 514 height 54
click at [214, 155] on input "checkbox" at bounding box center [213, 154] width 0 height 0
checkbox input "true"
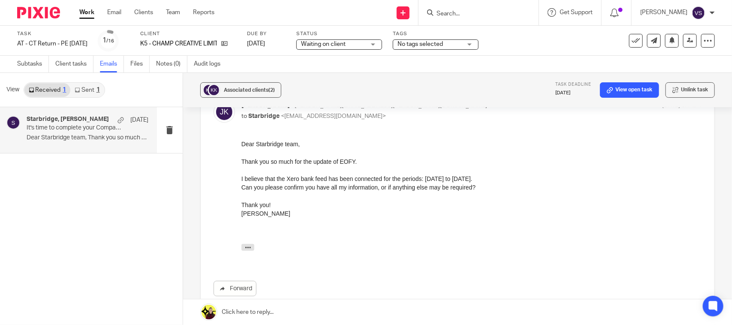
scroll to position [0, 0]
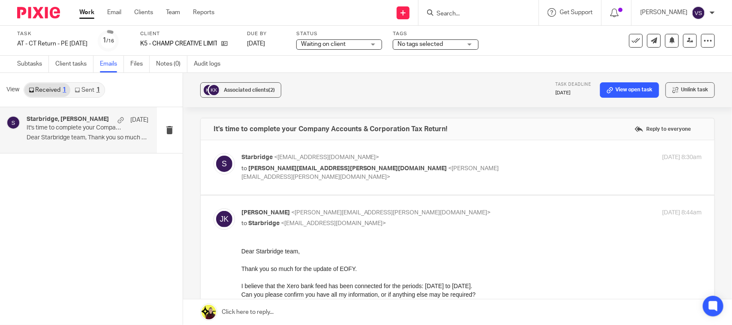
click at [298, 179] on div "Starbridge <info@starbridge.uk> to joanna.kawecki@gmail.com <joanna.kawecki@gma…" at bounding box center [458, 167] width 488 height 29
click at [322, 171] on span "joanna.kawecki@gmail.com" at bounding box center [347, 168] width 199 height 6
checkbox input "true"
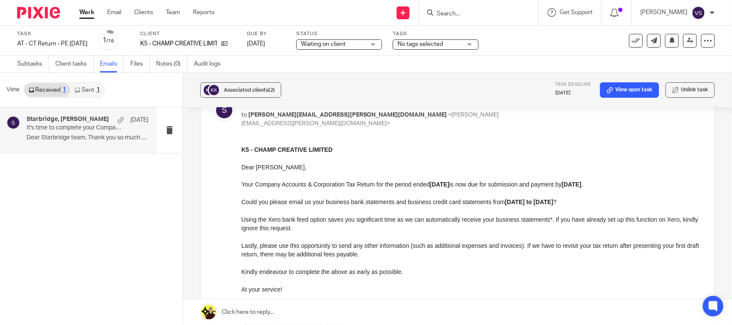
scroll to position [107, 0]
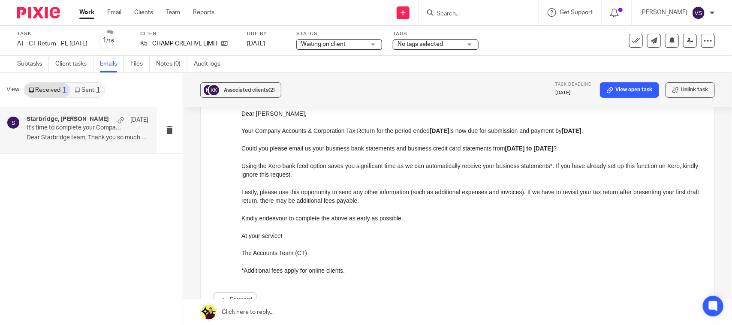
drag, startPoint x: 473, startPoint y: 302, endPoint x: 439, endPoint y: 238, distance: 72.3
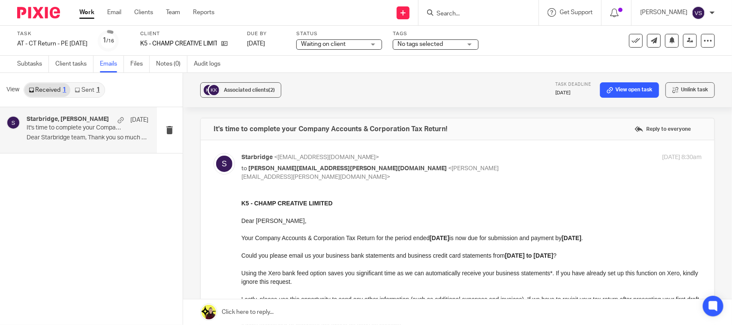
click at [86, 91] on link "Sent 1" at bounding box center [86, 90] width 33 height 14
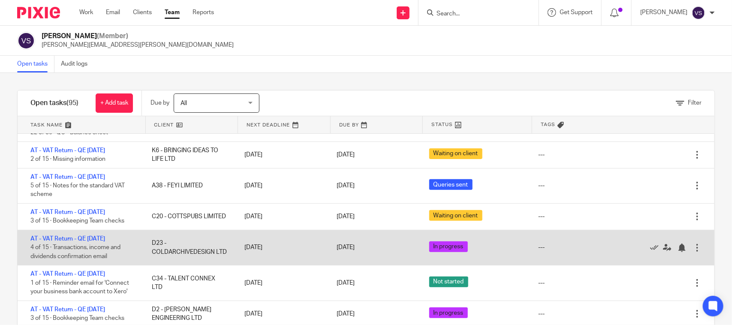
scroll to position [161, 0]
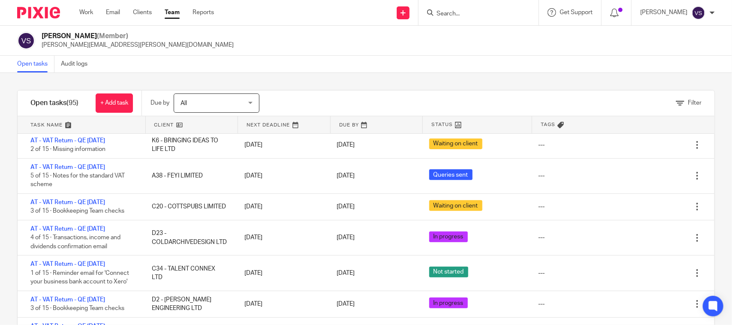
click at [344, 82] on div "Filter tasks Only show tasks matching all of these conditions 1 Client name Is …" at bounding box center [366, 199] width 732 height 252
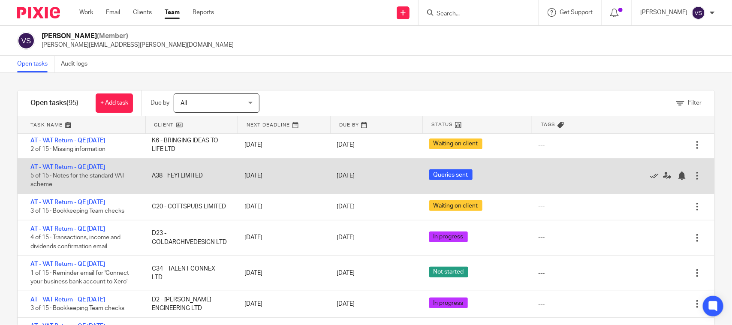
scroll to position [214, 0]
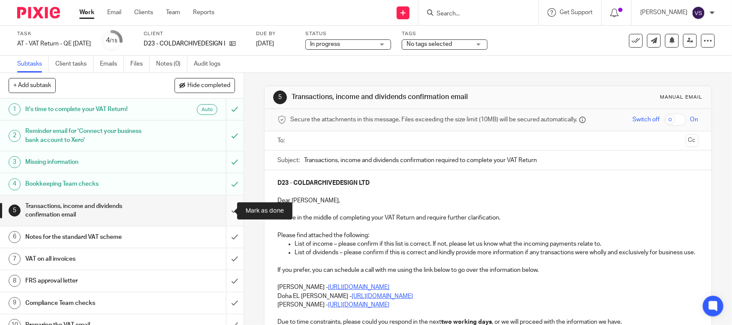
click at [222, 209] on input "submit" at bounding box center [122, 211] width 244 height 30
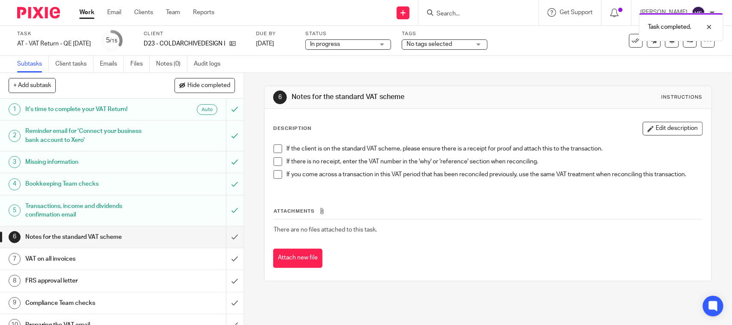
click at [274, 146] on span at bounding box center [278, 148] width 9 height 9
click at [274, 162] on span at bounding box center [278, 161] width 9 height 9
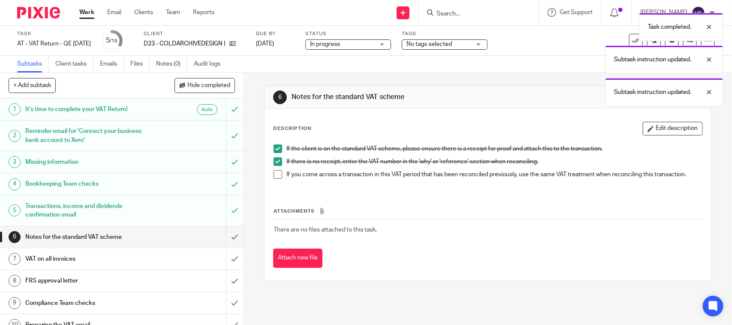
click at [274, 174] on span at bounding box center [278, 174] width 9 height 9
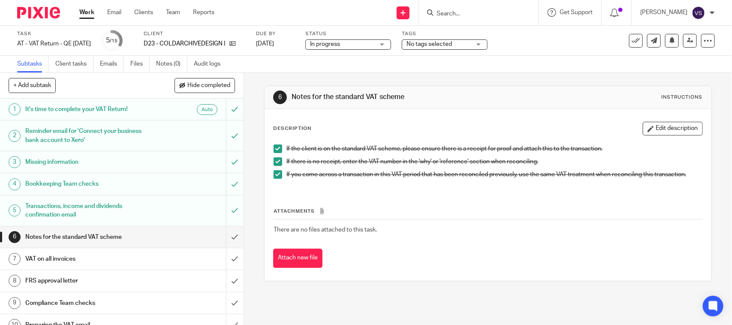
scroll to position [54, 0]
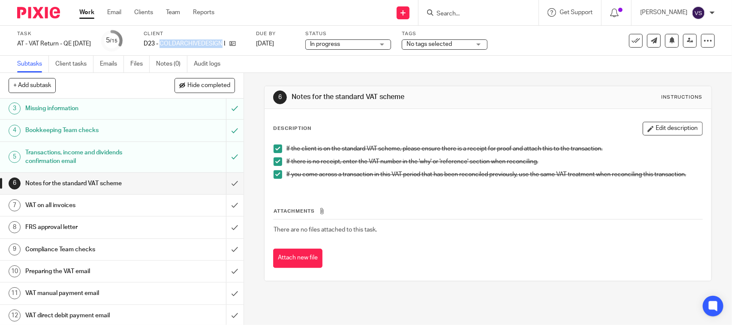
drag, startPoint x: 172, startPoint y: 42, endPoint x: 233, endPoint y: 51, distance: 61.3
click at [233, 51] on div "Task AT - VAT Return - QE 31-08-2025 Save AT - VAT Return - QE 31-08-2025 5 /15…" at bounding box center [366, 41] width 732 height 30
copy p "COLDARCHIVEDESIGN"
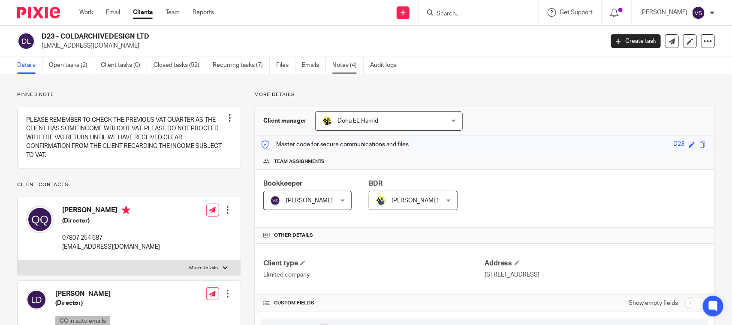
click at [360, 65] on link "Notes (4)" at bounding box center [347, 65] width 31 height 17
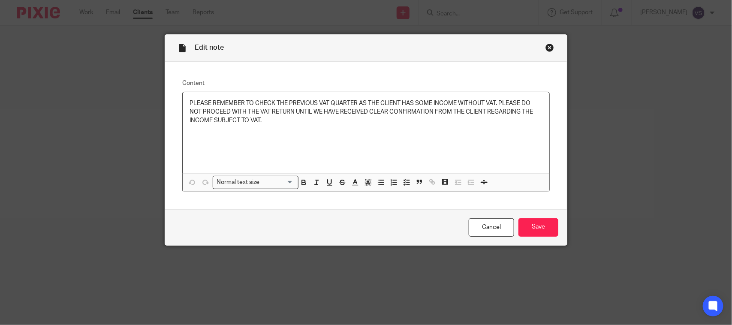
click at [374, 120] on p "PLEASE REMEMBER TO CHECK THE PREVIOUS VAT QUARTER AS THE CLIENT HAS SOME INCOME…" at bounding box center [366, 112] width 353 height 26
click at [281, 142] on div "PLEASE REMEMBER TO CHECK THE PREVIOUS VAT QUARTER AS THE CLIENT HAS SOME INCOME…" at bounding box center [366, 132] width 367 height 81
click at [256, 123] on p "PLEASE REMEMBER TO CHECK THE PREVIOUS VAT QUARTER AS THE CLIENT HAS SOME INCOME…" at bounding box center [366, 112] width 353 height 26
click at [545, 44] on div "Close this dialog window" at bounding box center [549, 47] width 9 height 9
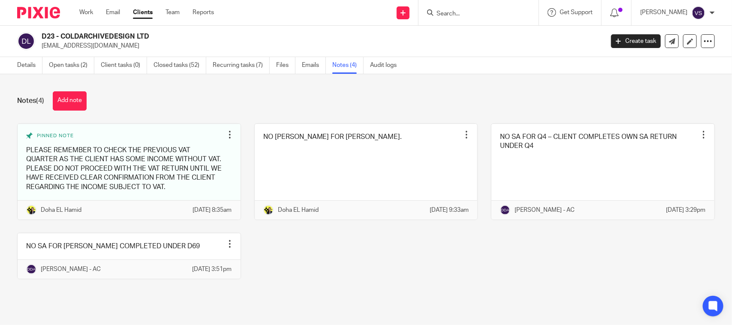
click at [322, 278] on div "Pinned note PLEASE REMEMBER TO CHECK THE PREVIOUS VAT QUARTER AS THE CLIENT HAS…" at bounding box center [359, 207] width 711 height 169
click at [315, 283] on div "Pinned note PLEASE REMEMBER TO CHECK THE PREVIOUS VAT QUARTER AS THE CLIENT HAS…" at bounding box center [359, 207] width 711 height 169
click at [75, 64] on link "Open tasks (2)" at bounding box center [71, 65] width 45 height 17
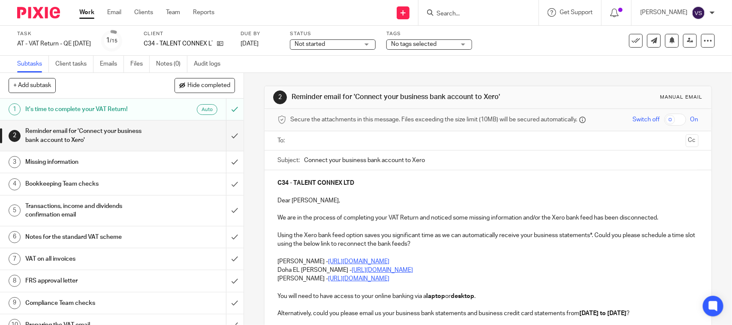
drag, startPoint x: 320, startPoint y: 113, endPoint x: 266, endPoint y: 69, distance: 68.9
click at [266, 69] on div "Subtasks Client tasks Emails Files Notes (0) Audit logs" at bounding box center [366, 64] width 732 height 17
click at [223, 132] on input "submit" at bounding box center [122, 135] width 244 height 30
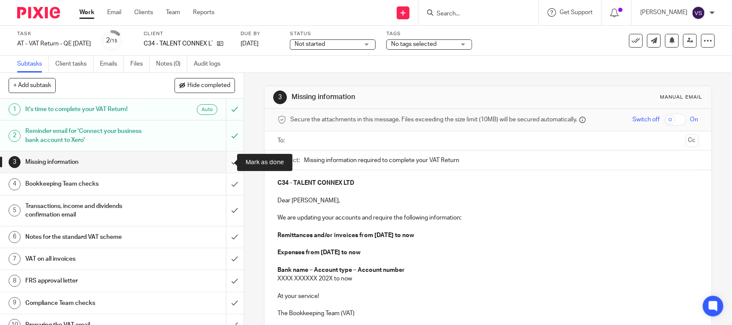
click at [223, 159] on input "submit" at bounding box center [122, 161] width 244 height 21
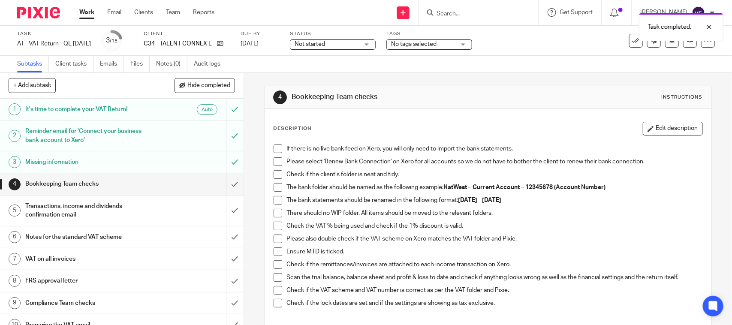
click at [274, 145] on span at bounding box center [278, 148] width 9 height 9
click at [276, 160] on span at bounding box center [278, 161] width 9 height 9
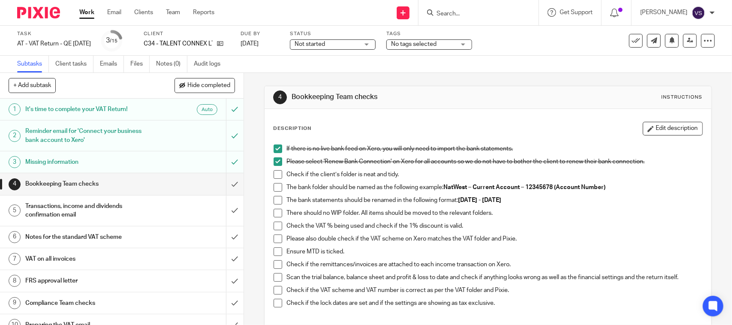
click at [274, 173] on span at bounding box center [278, 174] width 9 height 9
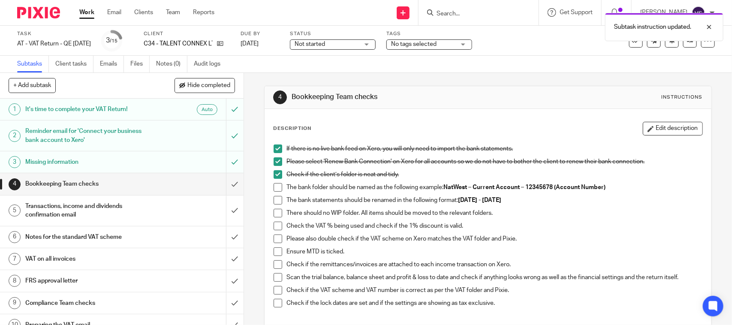
click at [274, 187] on span at bounding box center [278, 187] width 9 height 9
click at [274, 202] on span at bounding box center [278, 200] width 9 height 9
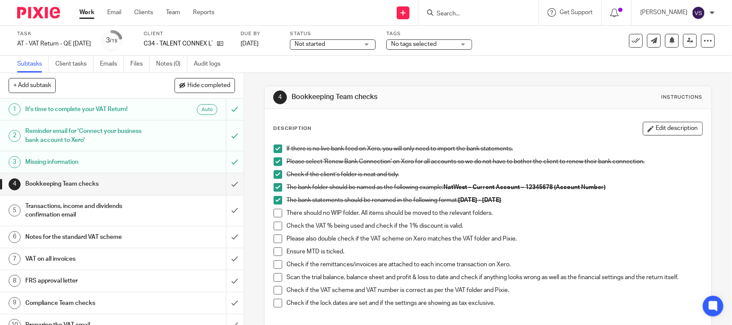
click at [274, 214] on span at bounding box center [278, 213] width 9 height 9
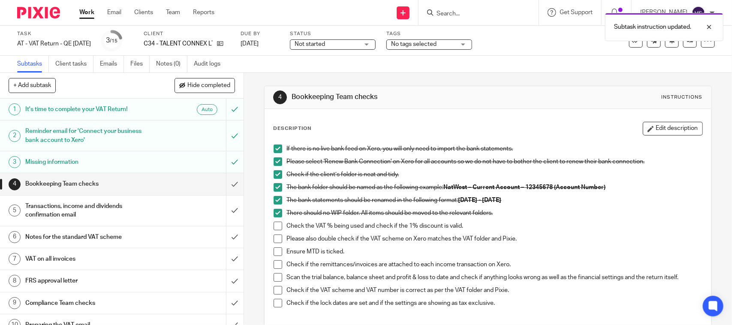
click at [274, 226] on span at bounding box center [278, 226] width 9 height 9
click at [274, 237] on span at bounding box center [278, 239] width 9 height 9
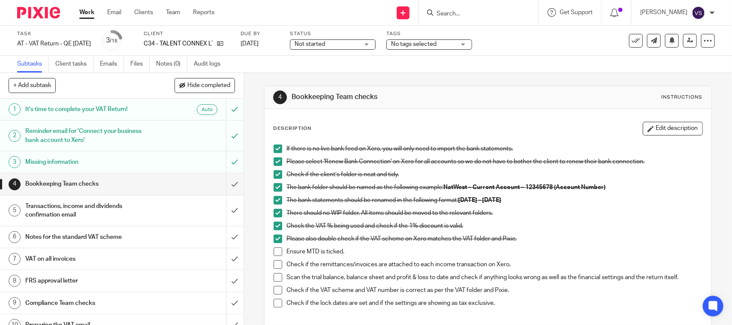
click at [274, 251] on span at bounding box center [278, 251] width 9 height 9
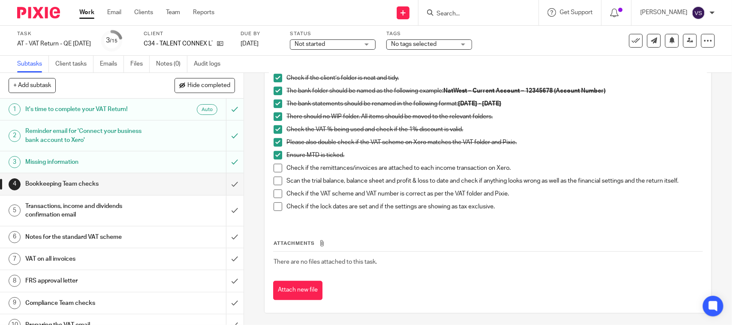
scroll to position [97, 0]
click at [276, 168] on span at bounding box center [278, 167] width 9 height 9
click at [276, 181] on span at bounding box center [278, 180] width 9 height 9
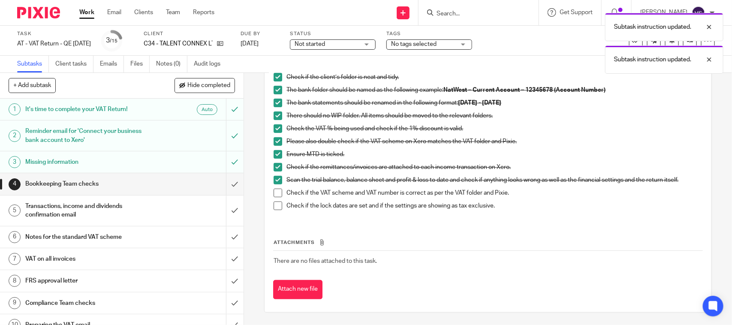
click at [277, 189] on span at bounding box center [278, 193] width 9 height 9
click at [277, 206] on span at bounding box center [278, 206] width 9 height 9
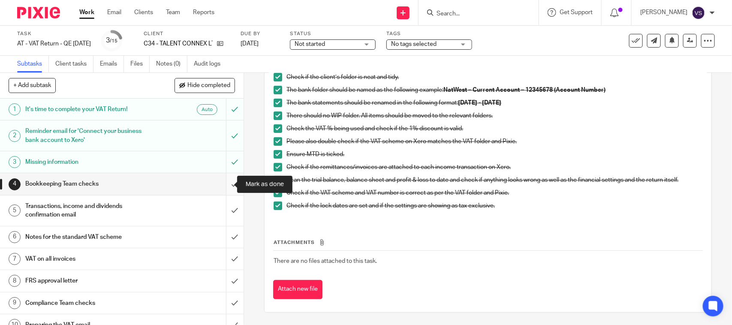
click at [226, 180] on input "submit" at bounding box center [122, 183] width 244 height 21
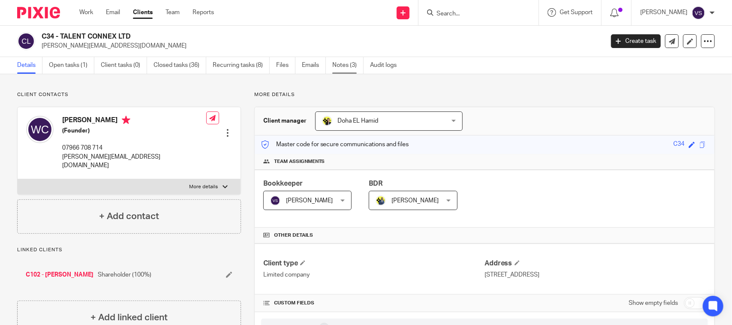
click at [354, 61] on link "Notes (3)" at bounding box center [347, 65] width 31 height 17
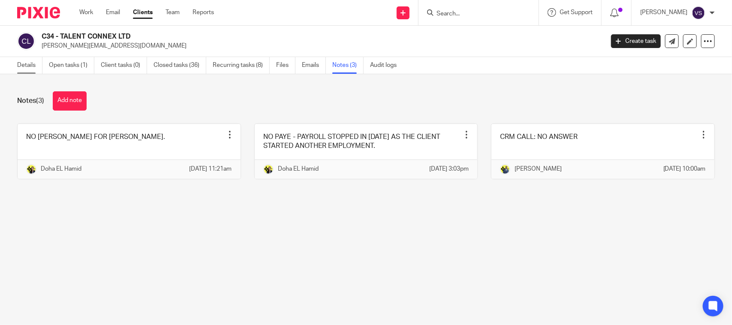
click at [27, 65] on link "Details" at bounding box center [29, 65] width 25 height 17
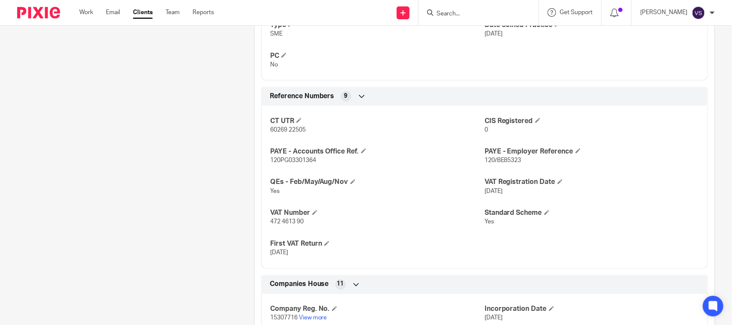
scroll to position [590, 0]
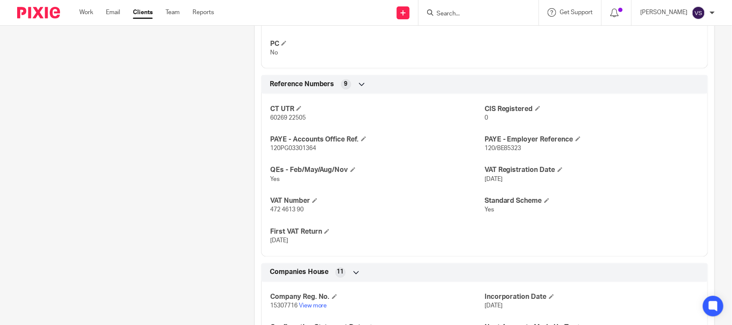
click at [138, 233] on div "Client contacts Wayne Campbell-Powell (Founder) 07966 708 714 wayne@talentconne…" at bounding box center [122, 5] width 237 height 1006
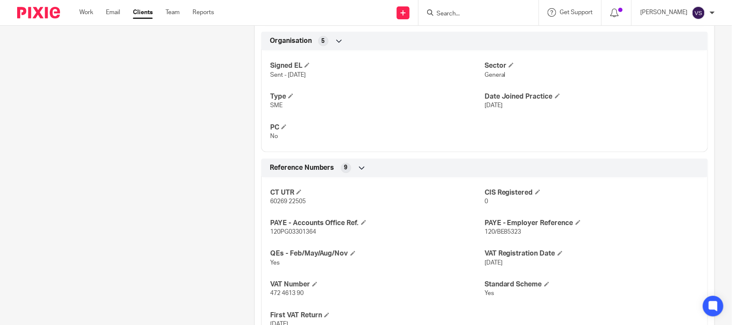
scroll to position [482, 0]
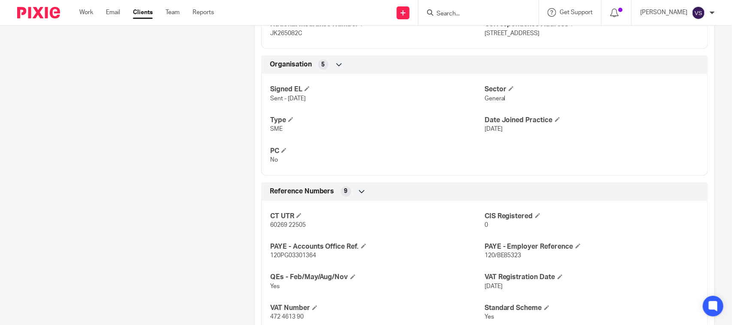
click at [74, 205] on div "Client contacts Wayne Campbell-Powell (Founder) 07966 708 714 wayne@talentconne…" at bounding box center [122, 112] width 237 height 1006
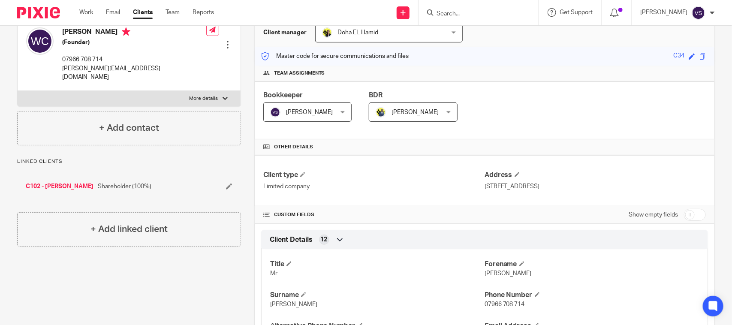
scroll to position [0, 0]
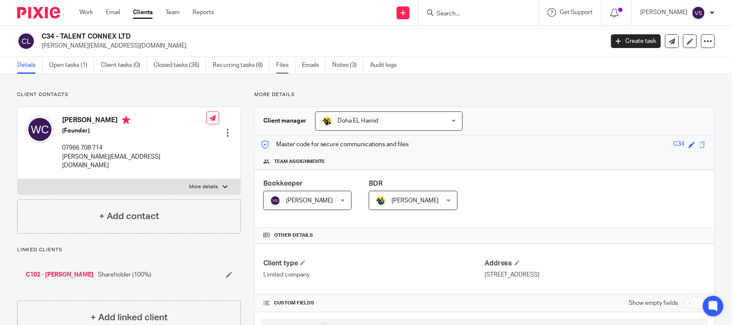
click at [282, 63] on link "Files" at bounding box center [285, 65] width 19 height 17
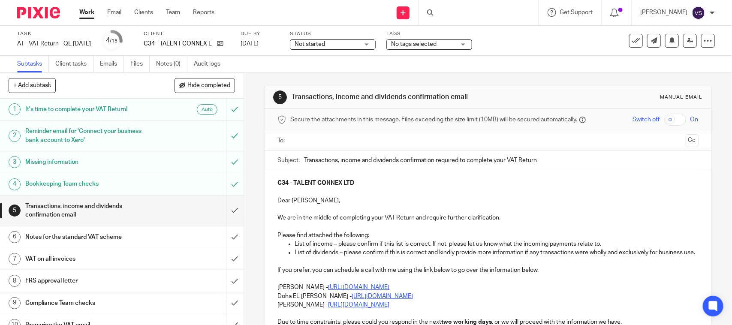
click at [519, 51] on div "Task AT - VAT Return - QE [DATE] Save AT - VAT Return - QE [DATE] 4 /15 Client …" at bounding box center [366, 41] width 732 height 30
click at [376, 42] on div "Not started Not started" at bounding box center [333, 44] width 86 height 10
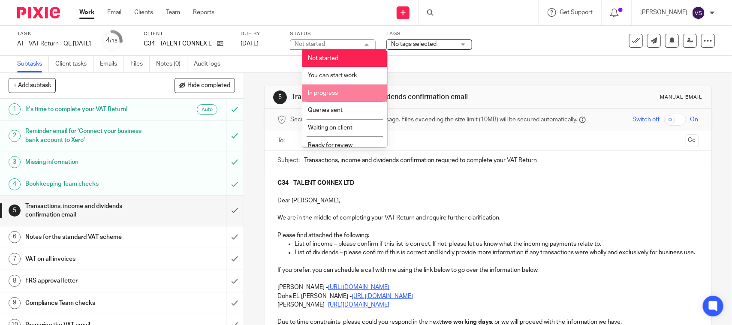
click at [349, 95] on li "In progress" at bounding box center [344, 93] width 85 height 18
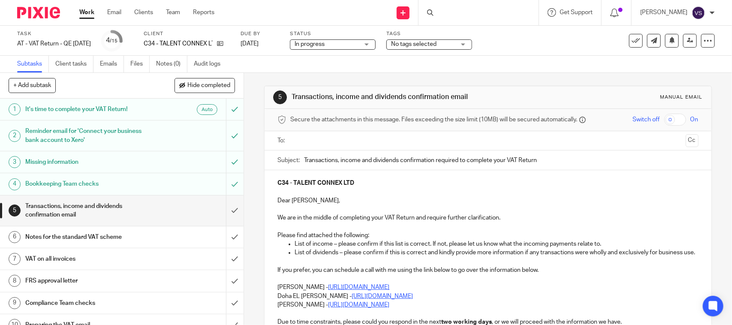
click at [475, 62] on div "Subtasks Client tasks Emails Files Notes (0) Audit logs" at bounding box center [366, 64] width 732 height 17
click at [226, 213] on input "submit" at bounding box center [122, 211] width 244 height 30
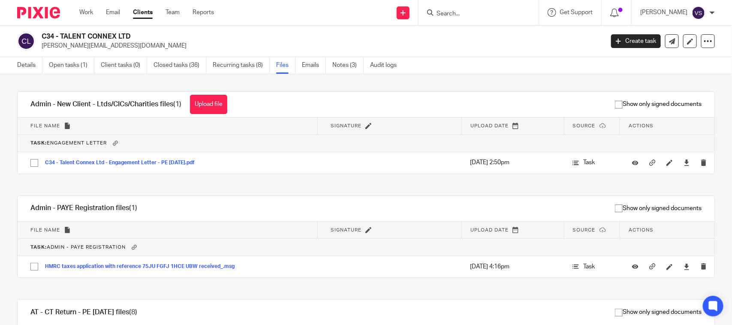
click at [308, 69] on link "Emails" at bounding box center [314, 65] width 24 height 17
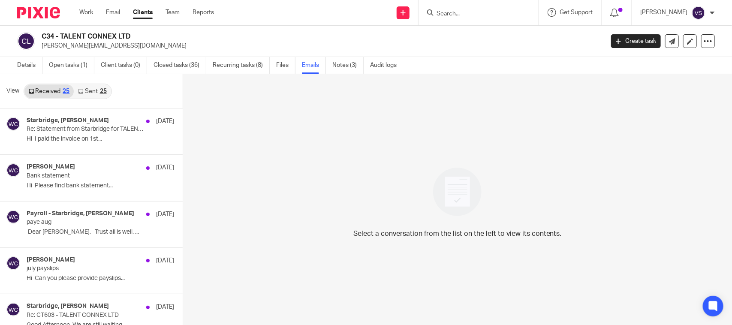
click at [87, 95] on link "Sent 25" at bounding box center [92, 91] width 37 height 14
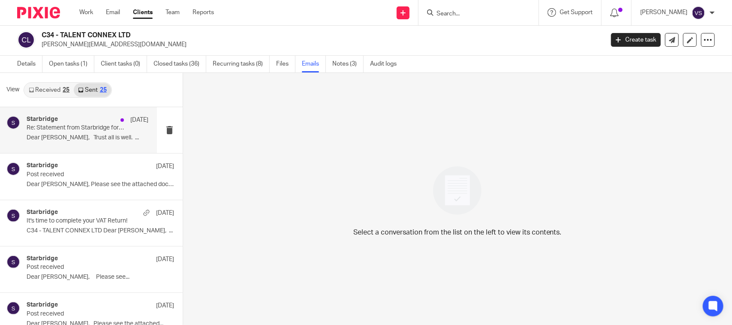
click at [82, 132] on div "Starbridge 8 Sep Re: Statement from Starbridge for TALENT CONNEX LTD Dear Wayne…" at bounding box center [88, 130] width 122 height 29
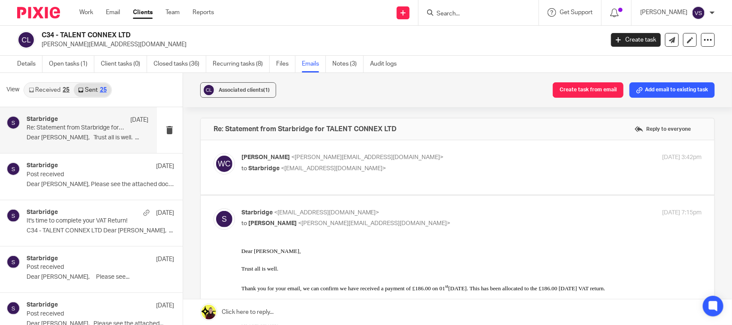
scroll to position [0, 0]
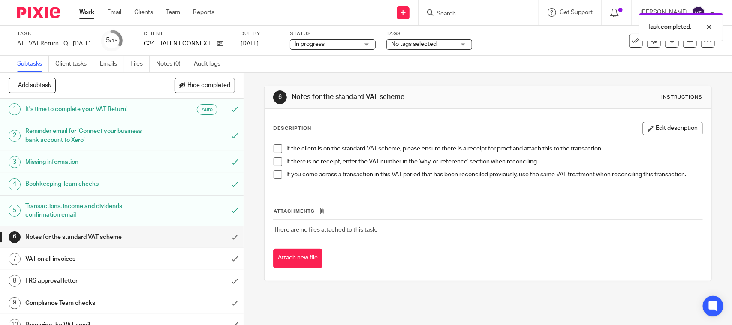
click at [277, 149] on span at bounding box center [278, 148] width 9 height 9
click at [274, 161] on span at bounding box center [278, 161] width 9 height 9
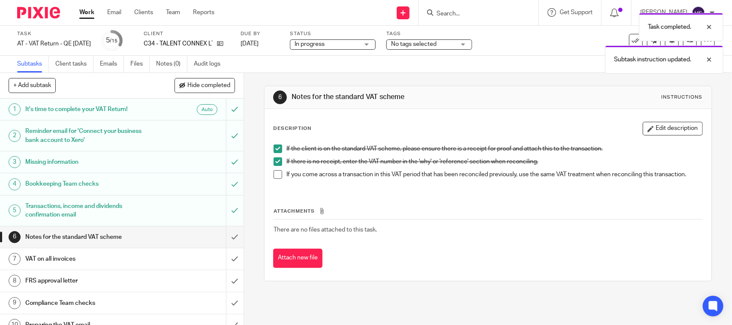
click at [278, 177] on span at bounding box center [278, 174] width 9 height 9
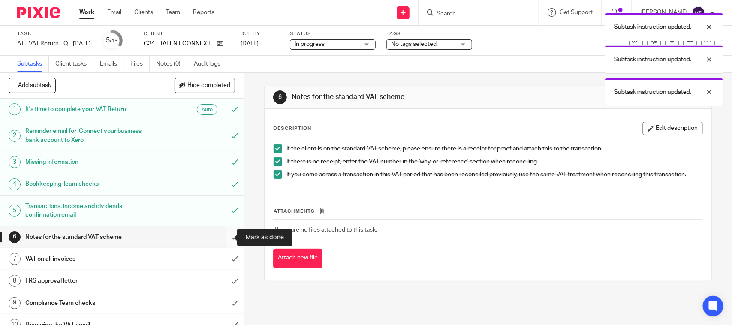
click at [224, 237] on input "submit" at bounding box center [122, 236] width 244 height 21
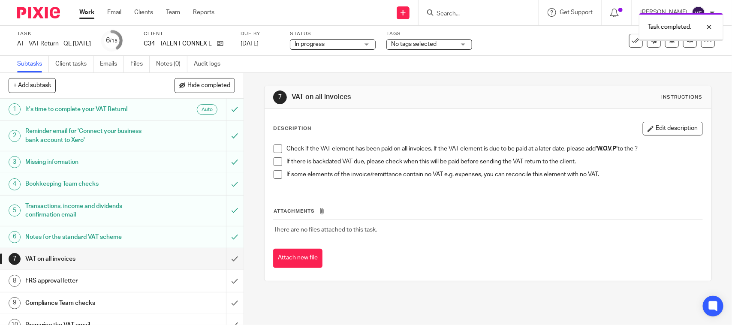
scroll to position [107, 0]
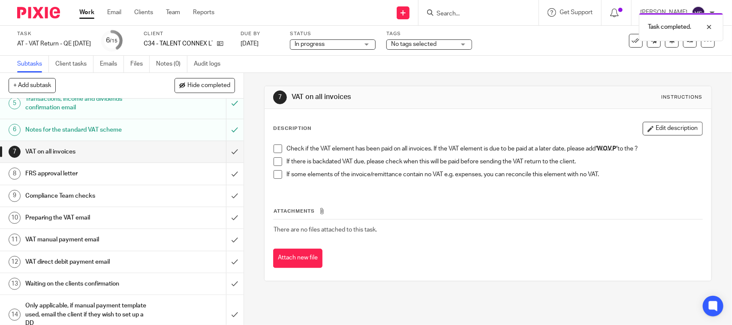
click at [274, 146] on span at bounding box center [278, 148] width 9 height 9
click at [274, 162] on span at bounding box center [278, 161] width 9 height 9
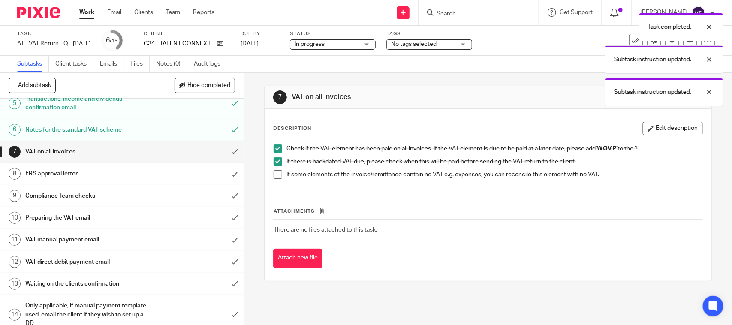
click at [274, 174] on span at bounding box center [278, 174] width 9 height 9
click at [226, 151] on input "submit" at bounding box center [122, 151] width 244 height 21
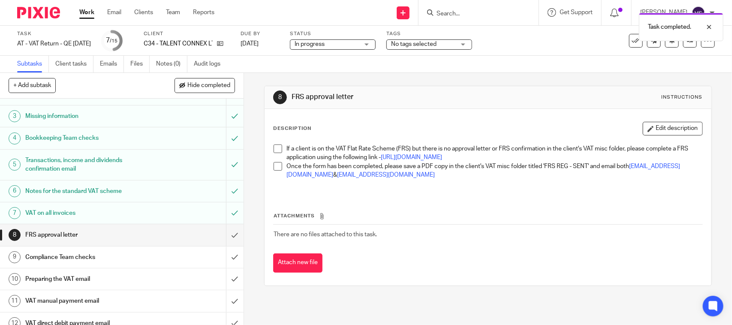
scroll to position [107, 0]
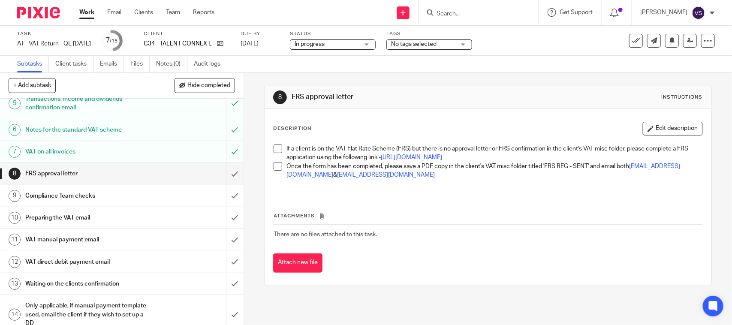
click at [274, 150] on span at bounding box center [278, 148] width 9 height 9
click at [274, 171] on span at bounding box center [278, 166] width 9 height 9
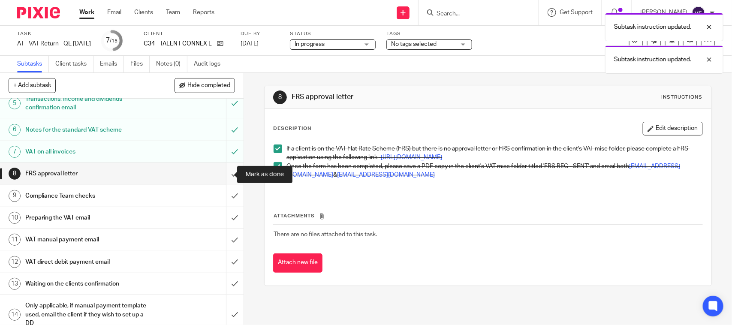
click at [222, 172] on input "submit" at bounding box center [122, 173] width 244 height 21
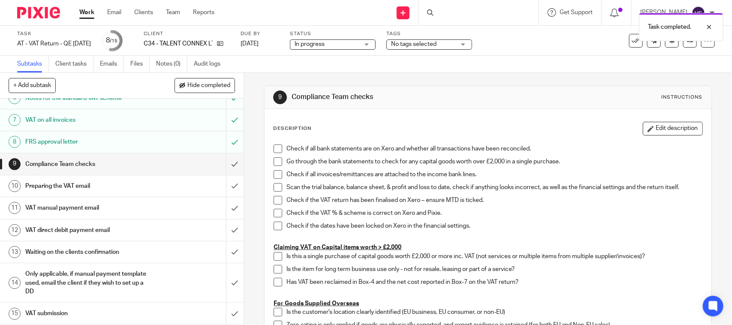
scroll to position [140, 0]
click at [380, 40] on div "Task completed." at bounding box center [545, 25] width 358 height 33
click at [376, 48] on div "In progress In progress" at bounding box center [333, 44] width 86 height 10
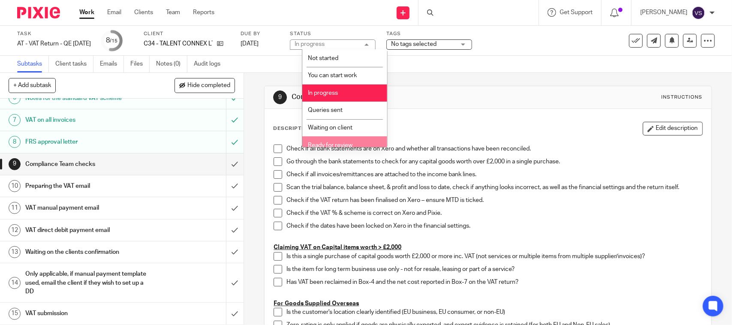
click at [350, 141] on li "Ready for review" at bounding box center [344, 145] width 85 height 18
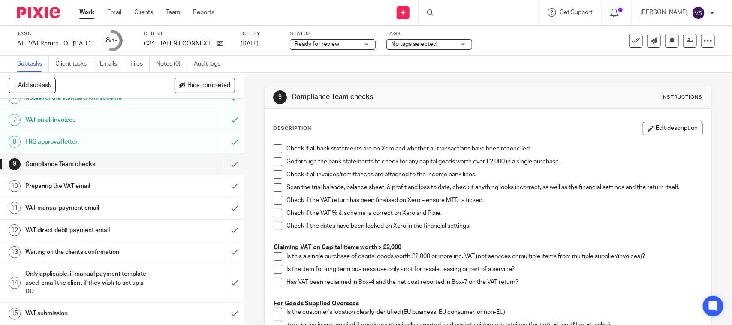
click at [535, 63] on div "Subtasks Client tasks Emails Files Notes (0) Audit logs" at bounding box center [366, 64] width 732 height 17
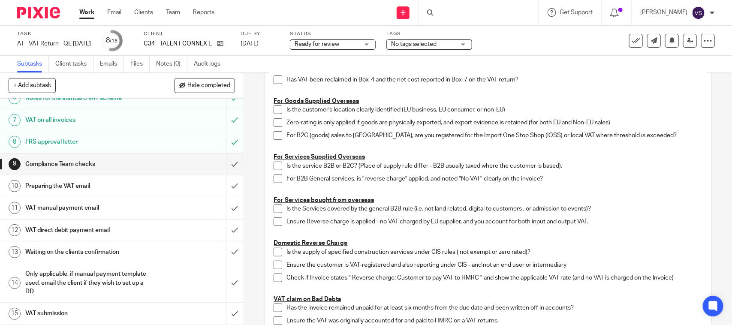
scroll to position [214, 0]
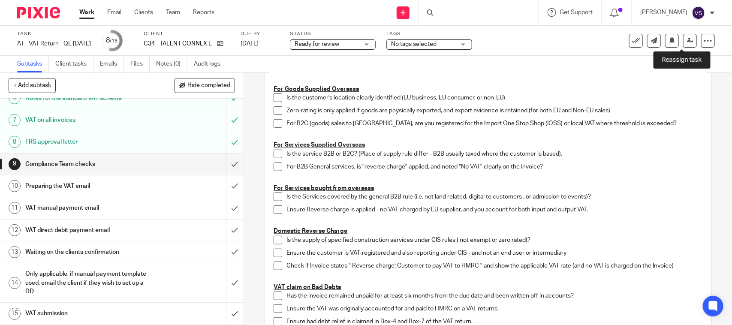
drag, startPoint x: 682, startPoint y: 36, endPoint x: 674, endPoint y: 45, distance: 11.9
click at [683, 36] on link at bounding box center [690, 41] width 14 height 14
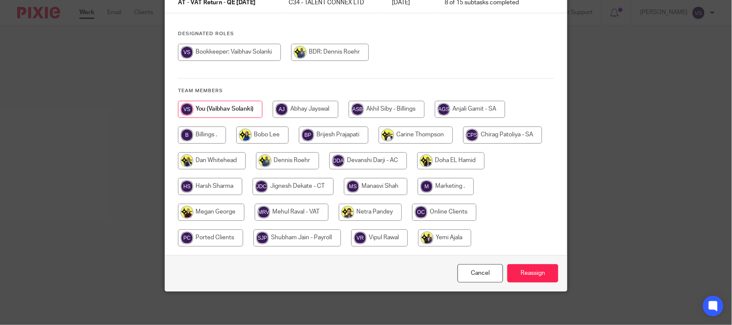
scroll to position [87, 0]
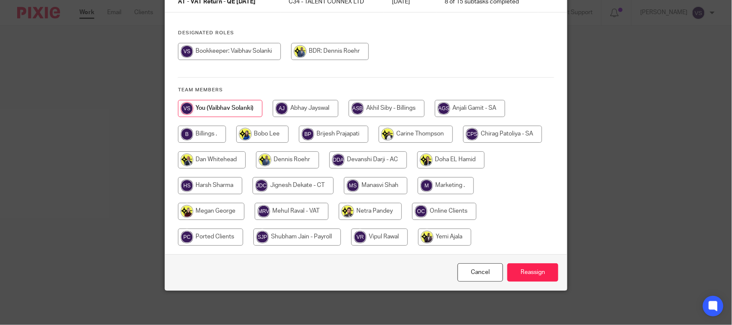
click at [281, 208] on input "radio" at bounding box center [292, 211] width 74 height 17
radio input "true"
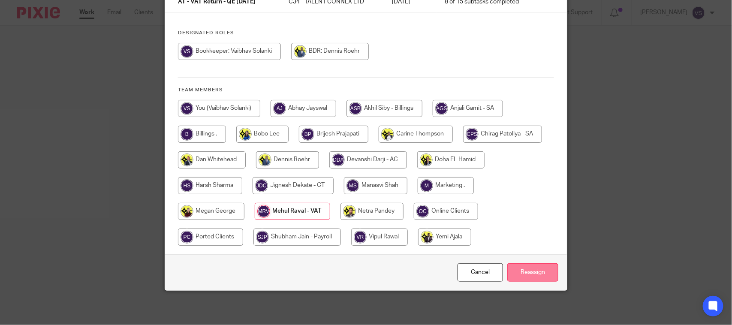
click at [522, 275] on input "Reassign" at bounding box center [532, 272] width 51 height 18
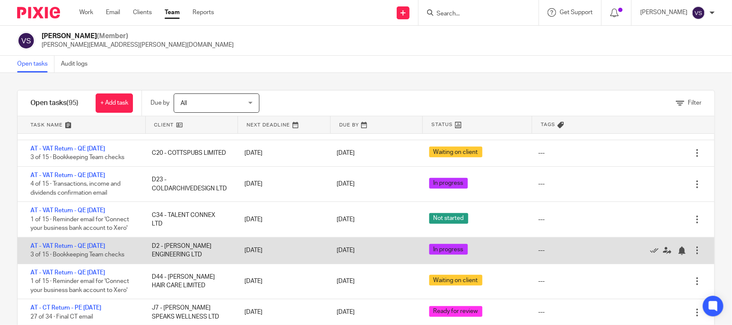
scroll to position [268, 0]
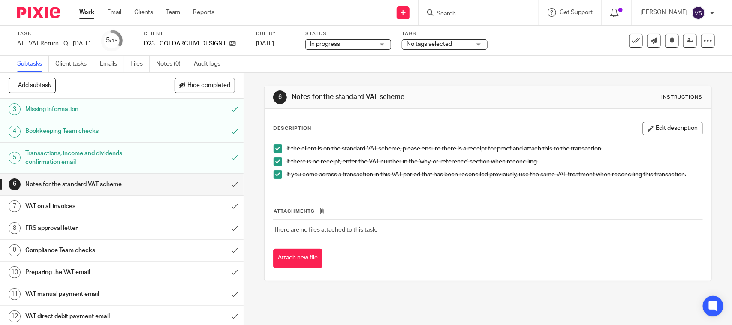
scroll to position [54, 0]
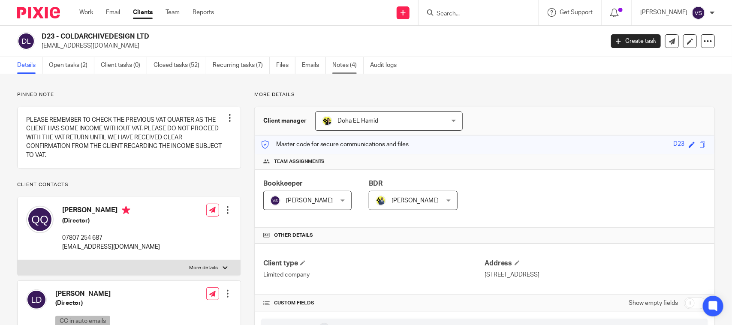
click at [345, 70] on link "Notes (4)" at bounding box center [347, 65] width 31 height 17
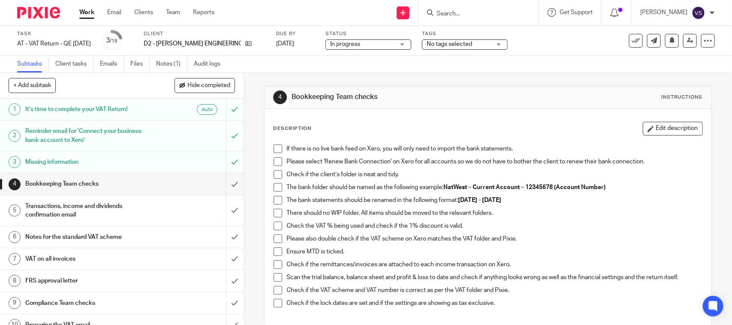
click at [492, 69] on div "Subtasks Client tasks Emails Files Notes (1) Audit logs" at bounding box center [366, 64] width 732 height 17
click at [550, 58] on div "Subtasks Client tasks Emails Files Notes (1) Audit logs" at bounding box center [366, 64] width 732 height 17
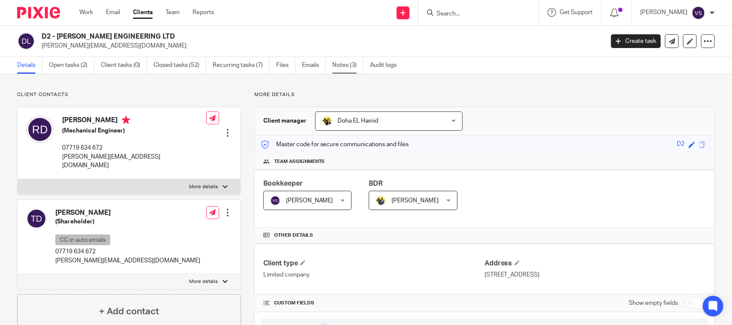
click at [352, 69] on link "Notes (3)" at bounding box center [347, 65] width 31 height 17
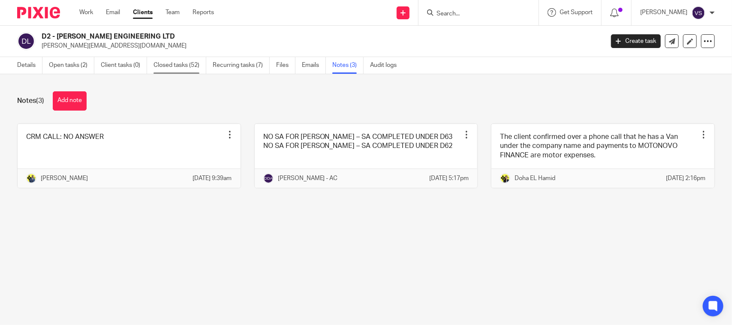
click at [174, 67] on link "Closed tasks (52)" at bounding box center [179, 65] width 53 height 17
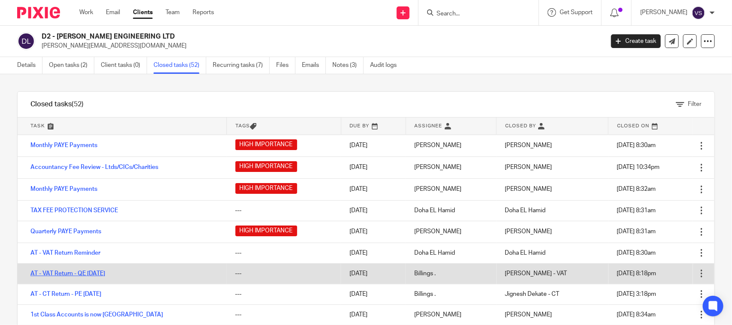
click at [89, 273] on link "AT - VAT Return - QE [DATE]" at bounding box center [67, 274] width 75 height 6
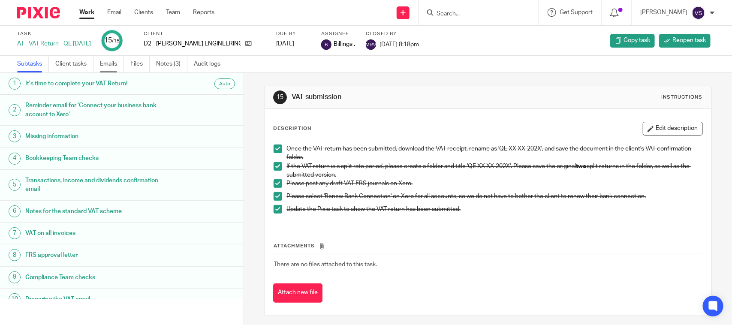
click at [106, 67] on link "Emails" at bounding box center [112, 64] width 24 height 17
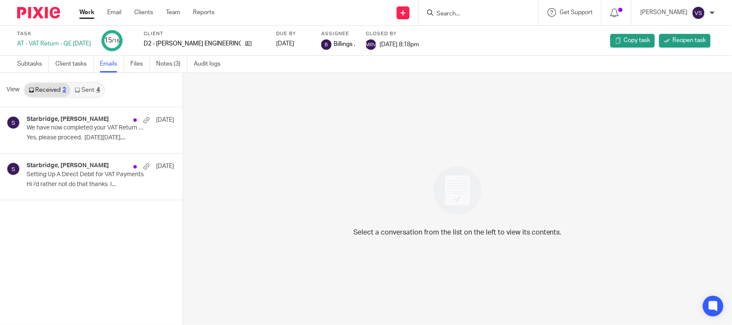
click at [86, 92] on link "Sent 4" at bounding box center [86, 90] width 33 height 14
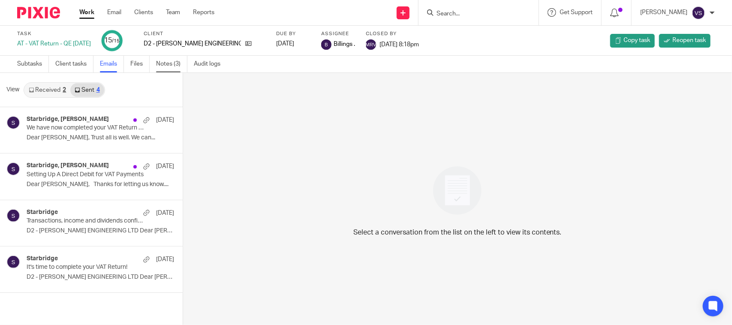
click at [172, 63] on link "Notes (3)" at bounding box center [171, 64] width 31 height 17
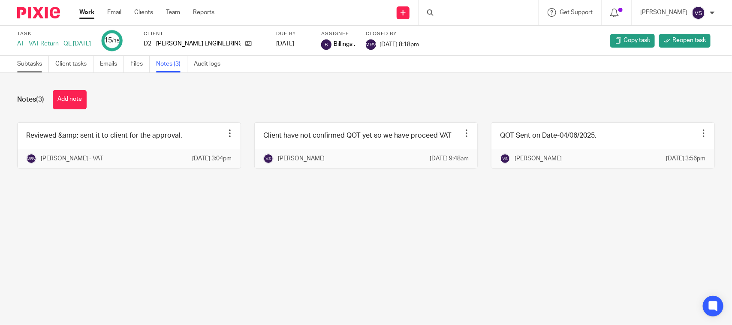
click at [30, 67] on link "Subtasks" at bounding box center [33, 64] width 32 height 17
